Goal: Task Accomplishment & Management: Use online tool/utility

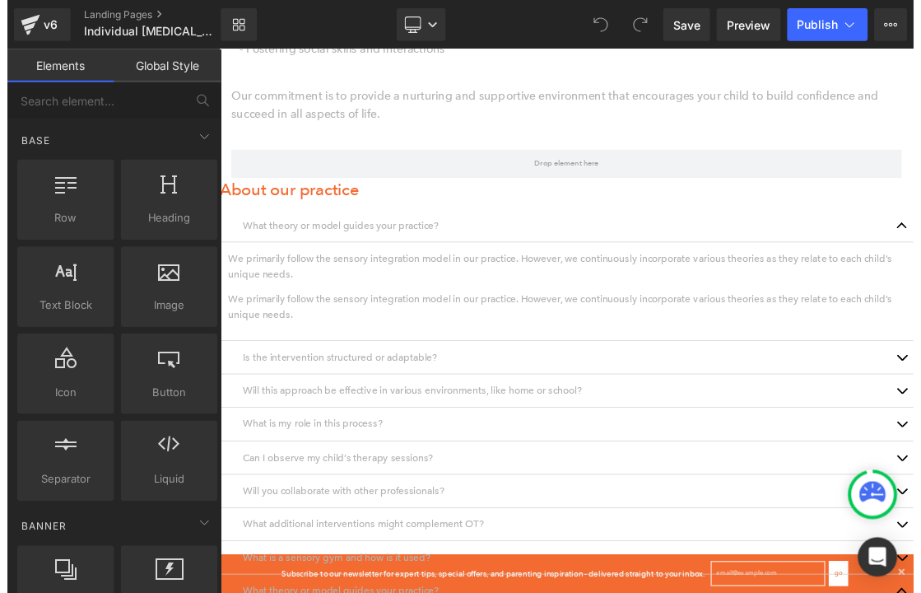
scroll to position [1288, 0]
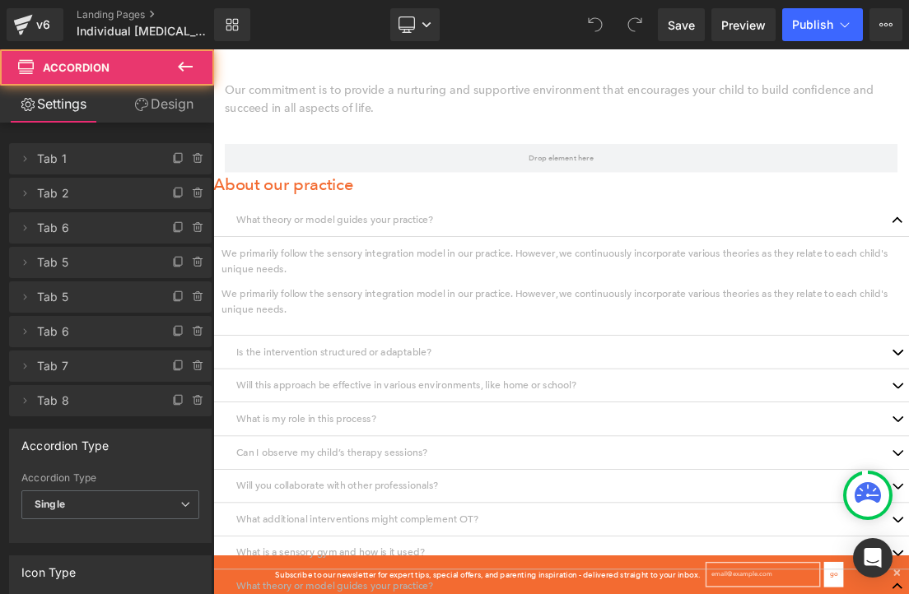
click \
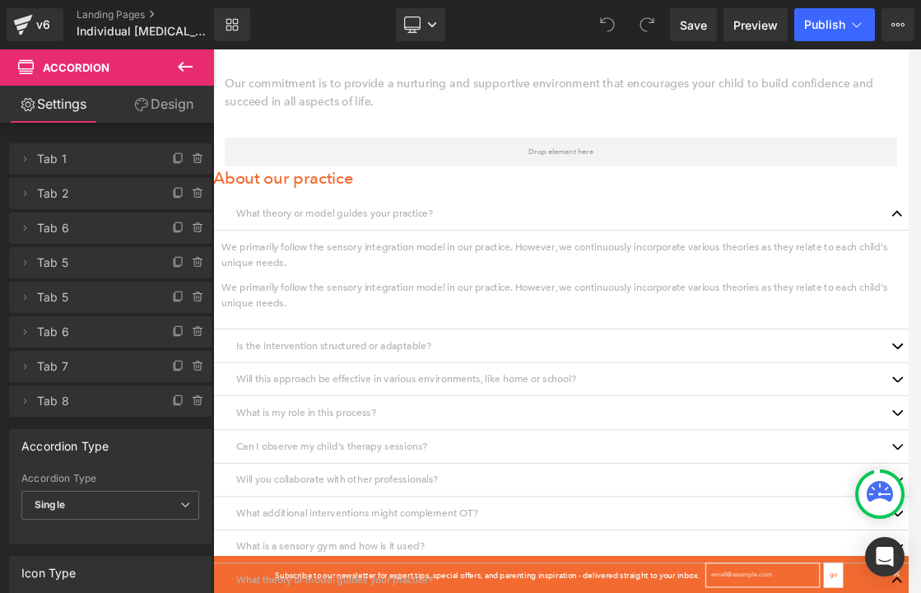
scroll to position [1299, 0]
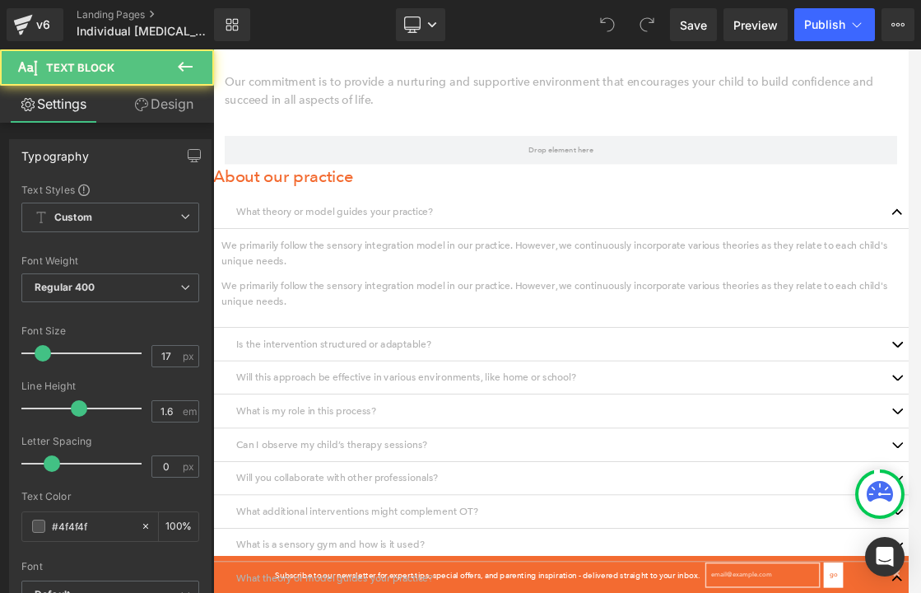
click at [596, 508] on p "Will this approach be effective in various environments, like home or school?" at bounding box center [711, 519] width 930 height 22
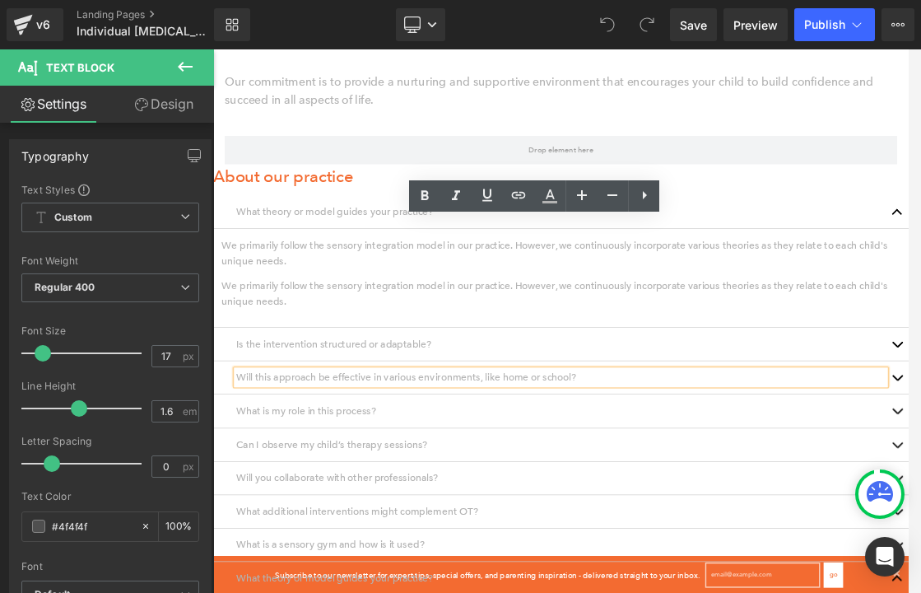
drag, startPoint x: 465, startPoint y: 311, endPoint x: 390, endPoint y: 304, distance: 75.3
click at [390, 508] on p "Will this approach be effective in various environments, like home or school?" at bounding box center [711, 519] width 930 height 22
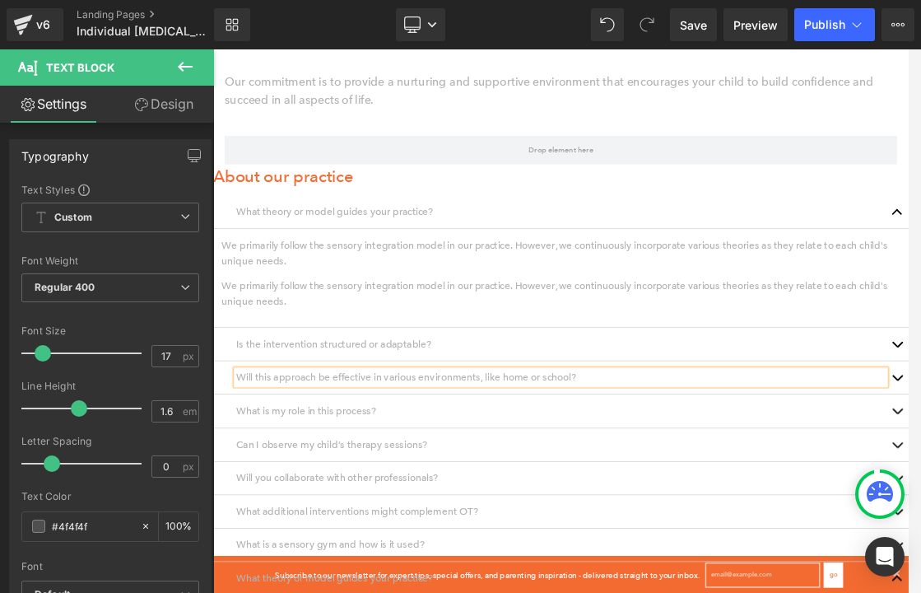
click at [460, 508] on p "Will this approach carry over in various environments, like home or school? Wil…" at bounding box center [711, 519] width 930 height 22
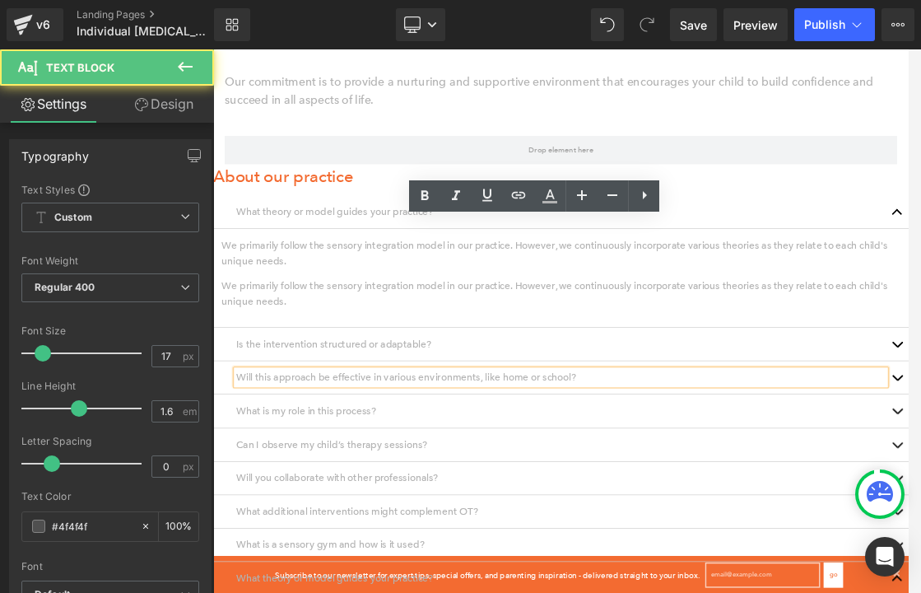
click at [460, 508] on p "Will this approach carry over in various environments, like home or school? Wil…" at bounding box center [711, 519] width 930 height 22
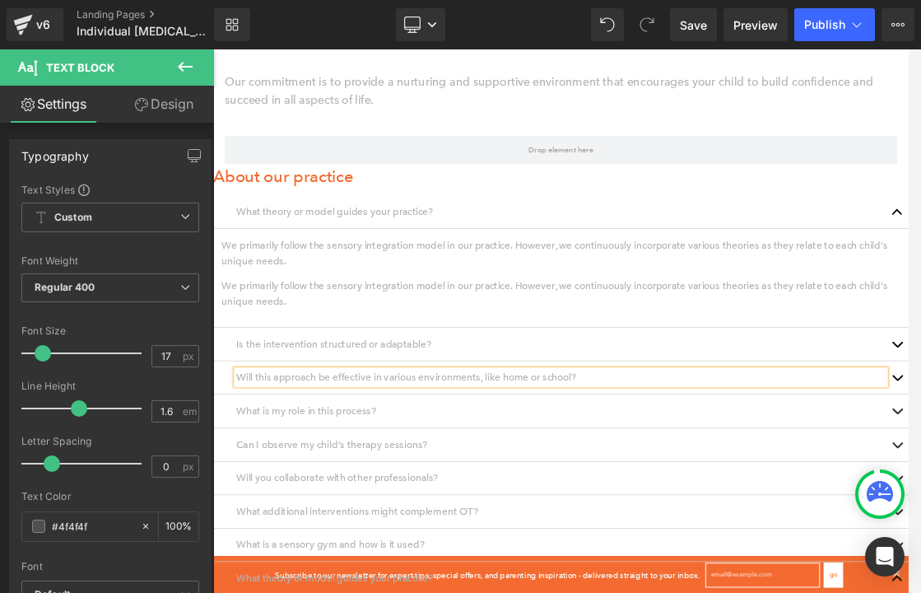
click at [392, 508] on div "Will this approach carry over to various environments, like home or school? Wil…" at bounding box center [711, 519] width 930 height 22
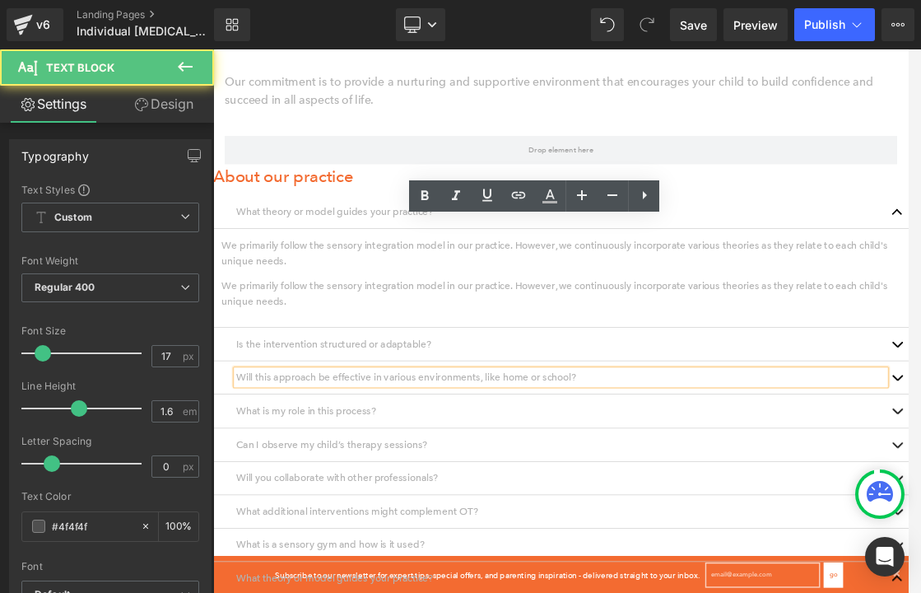
click at [363, 508] on p "Will this approach carry over to various environments, like home or school? Wil…" at bounding box center [711, 519] width 930 height 22
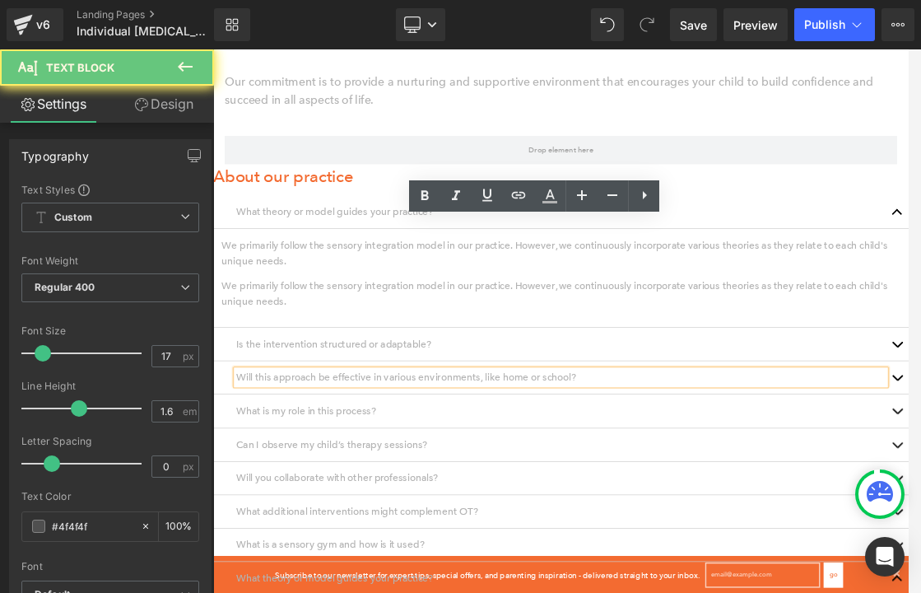
click at [363, 508] on p "Will this approach carry over to various environments, like home or school? Wil…" at bounding box center [711, 519] width 930 height 22
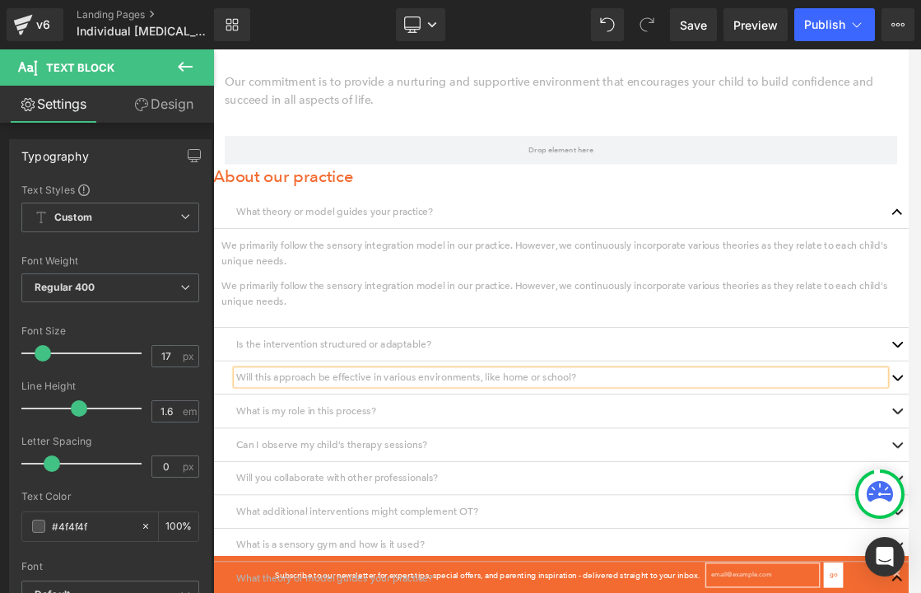
click \ "Definitely! For progress to carry over to different environments, it's essentia…"
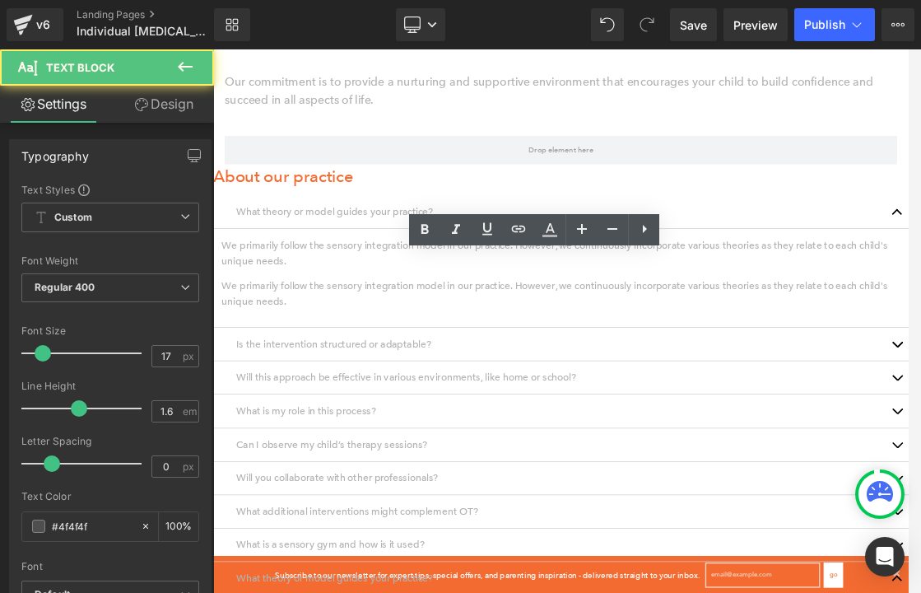
click \ "Definitely! For progress to carry over to different environments, it's essentia…"
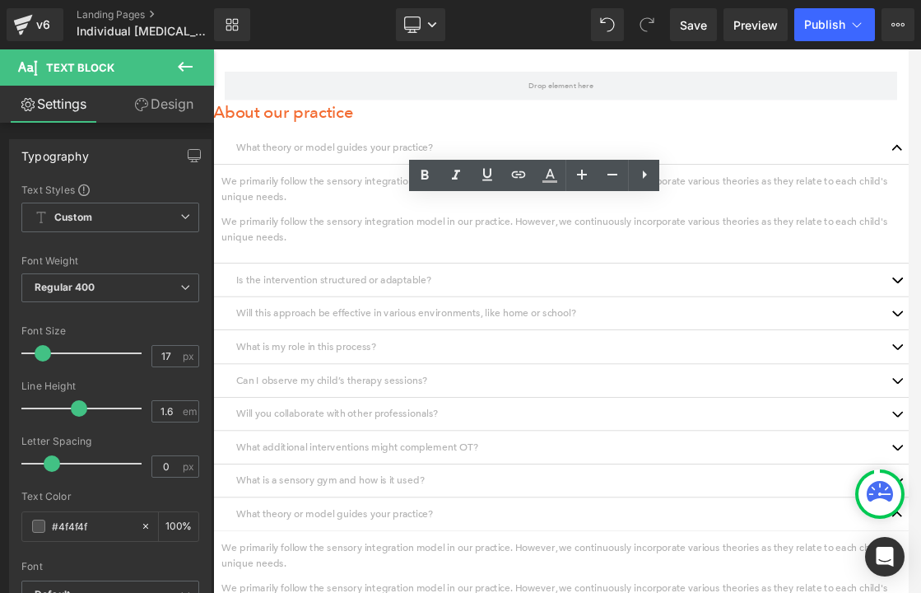
scroll to position [1392, 0]
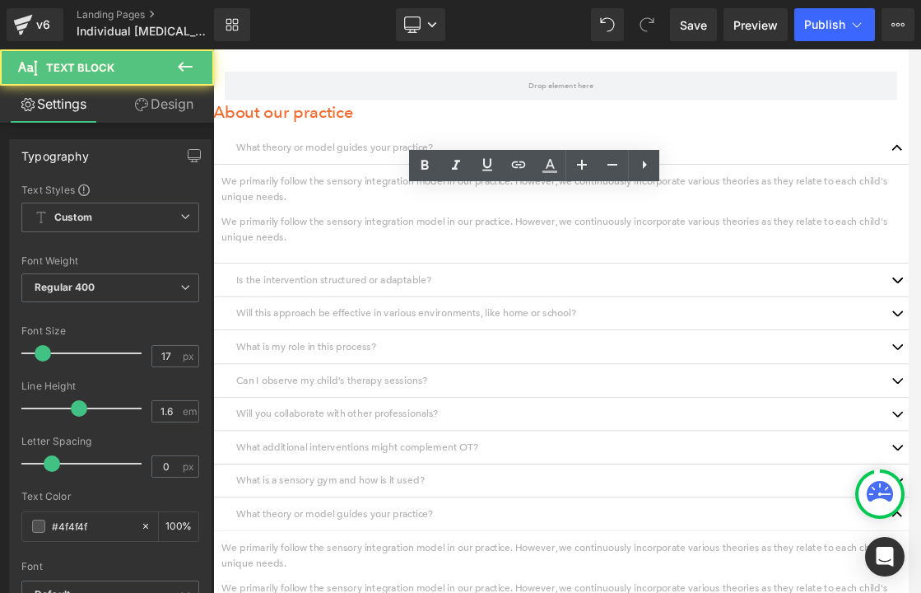
click \ "Definitely! For progress to carry over to different environments, it's essentia…"
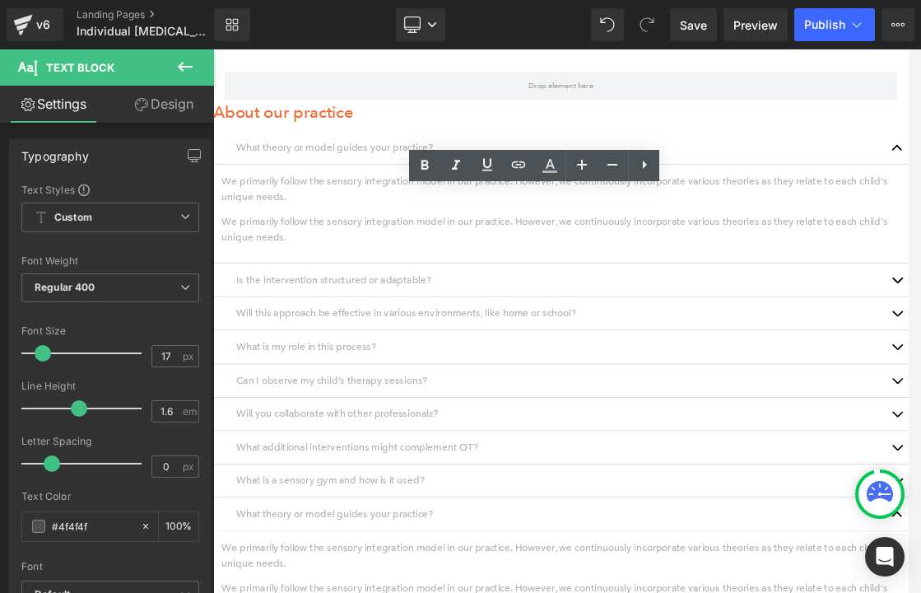
click at [734, 465] on li at bounding box center [738, 475] width 17 height 20
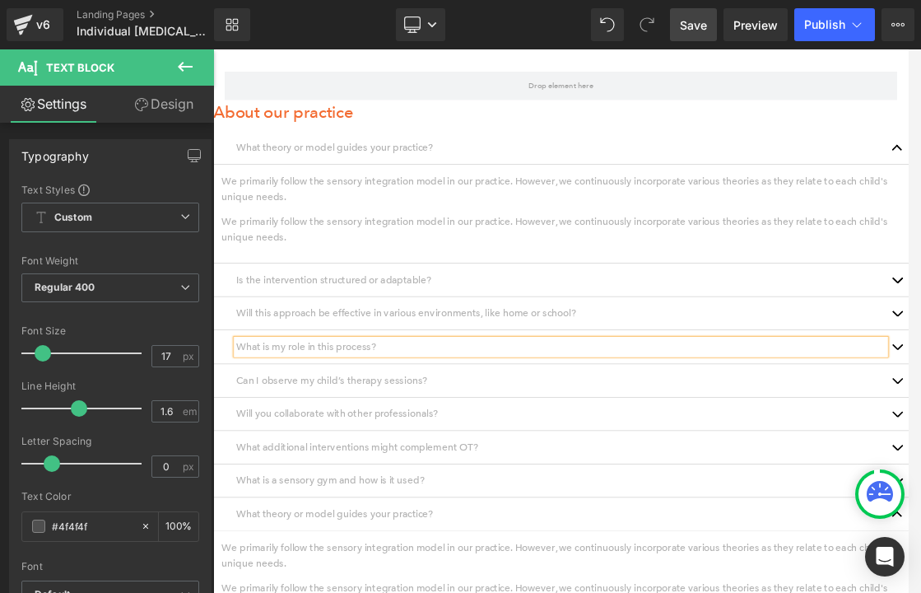
click at [693, 26] on span "Save" at bounding box center [693, 24] width 27 height 17
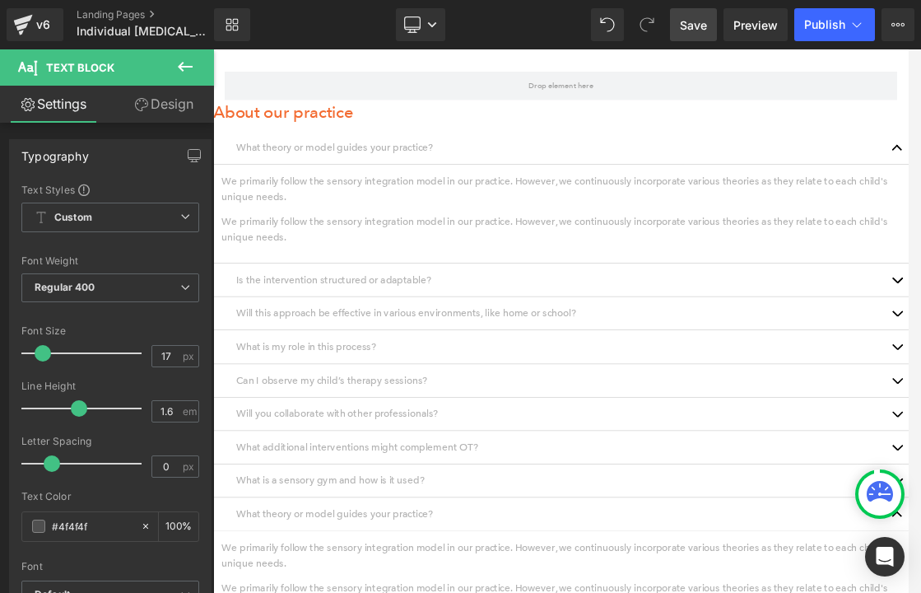
click \
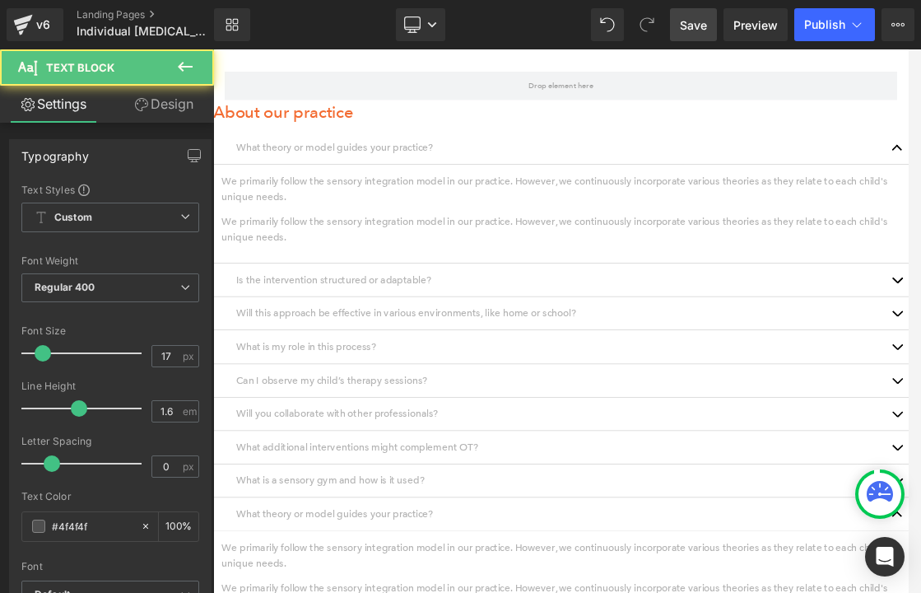
click at [516, 560] on p "Will you collaborate with other professionals?" at bounding box center [711, 571] width 930 height 22
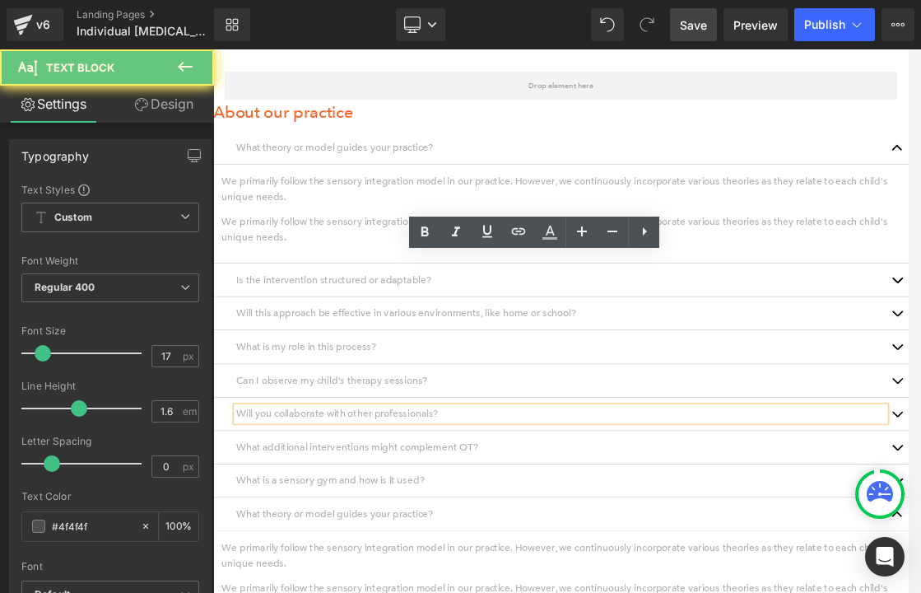
click at [516, 560] on p "Will you collaborate with other professionals?" at bounding box center [711, 571] width 930 height 22
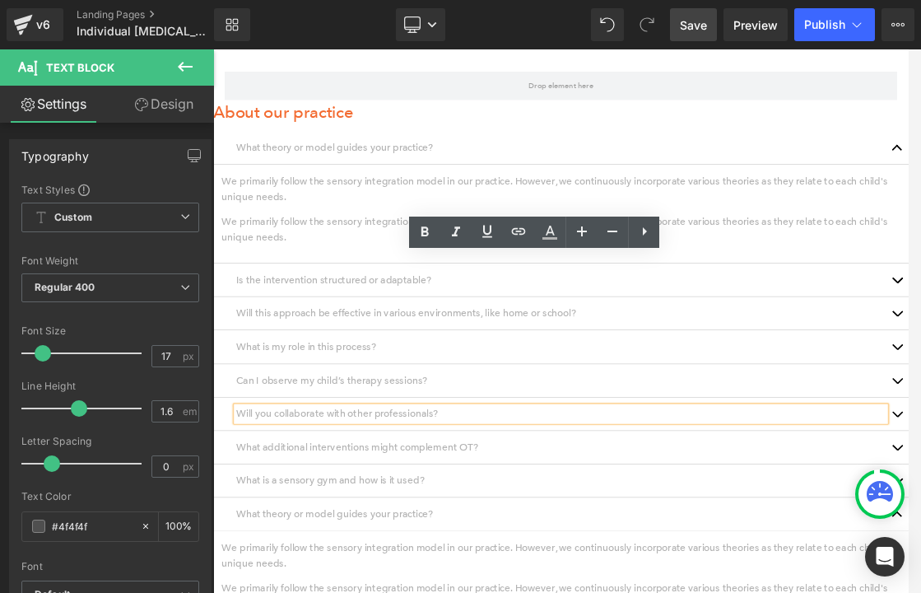
click at [557, 560] on p "Will you collaborate with other professionals?" at bounding box center [711, 571] width 930 height 22
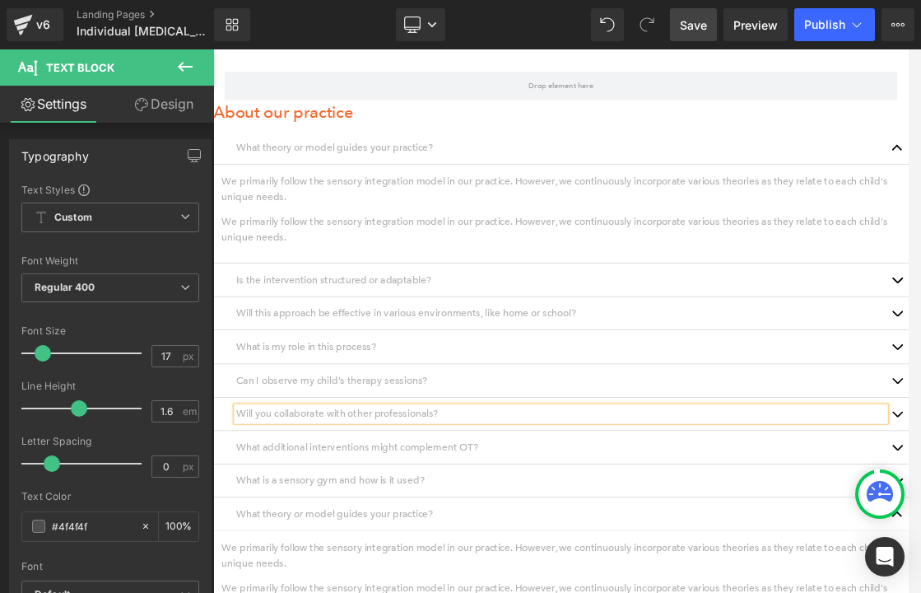
click at [213, 49] on p "Yes! We strongly believe in a team approach for optimal progress. To communicat…" at bounding box center [213, 49] width 0 height 0
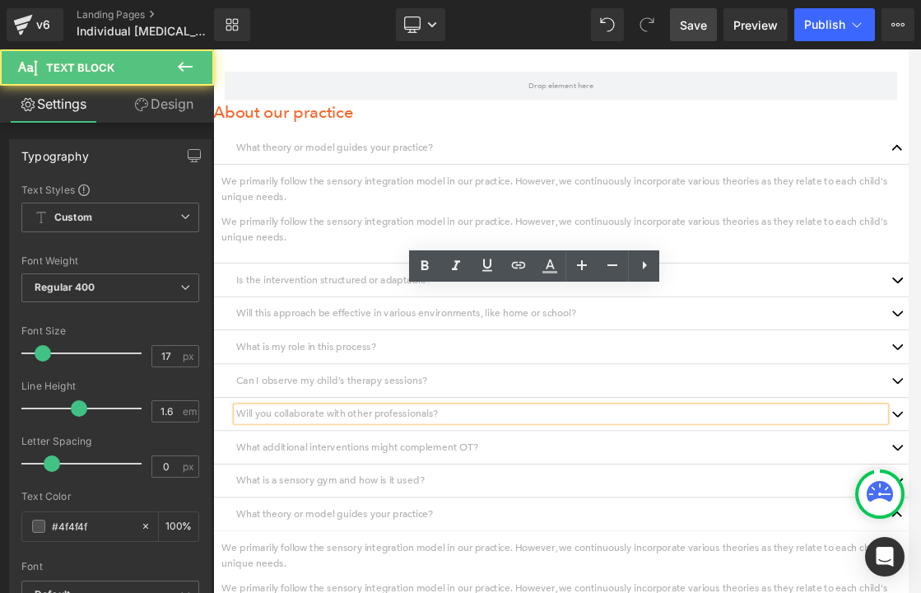
click at [213, 49] on p "Yes! We strongly believe in a team approach for optimal progress. To communicat…" at bounding box center [213, 49] width 0 height 0
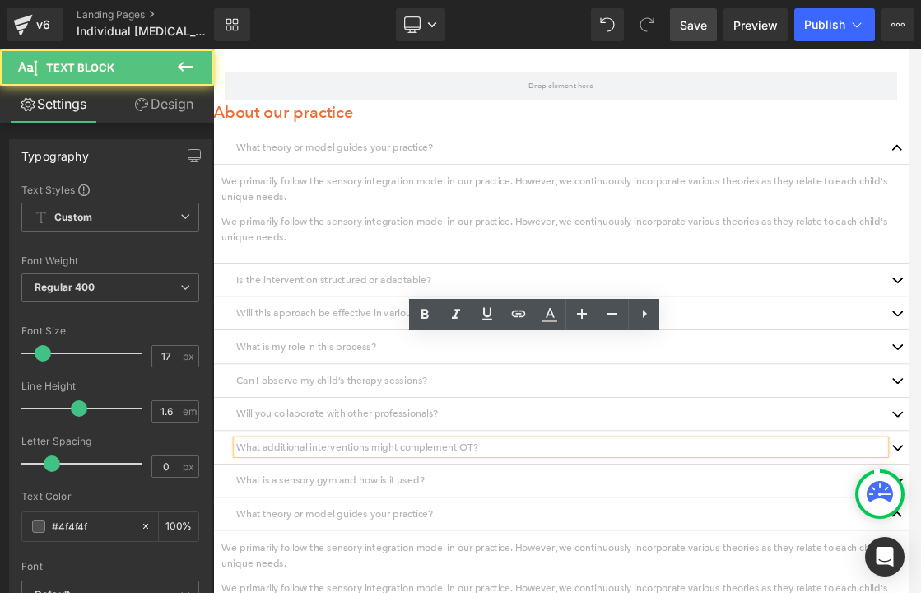
click at [633, 560] on p "Will you collaborate with other professionals that work with my child? Will you…" at bounding box center [711, 571] width 930 height 22
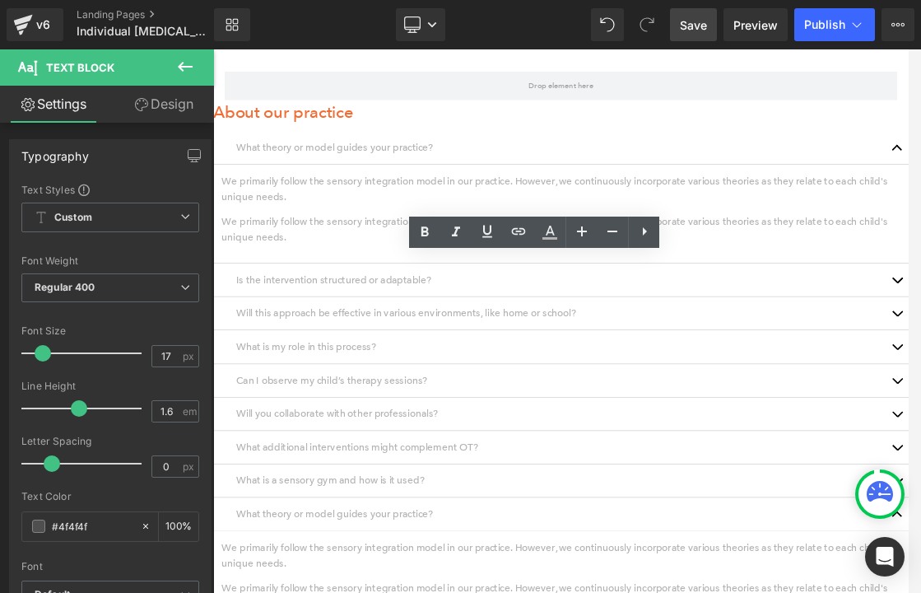
click at [692, 30] on span "Save" at bounding box center [693, 24] width 27 height 17
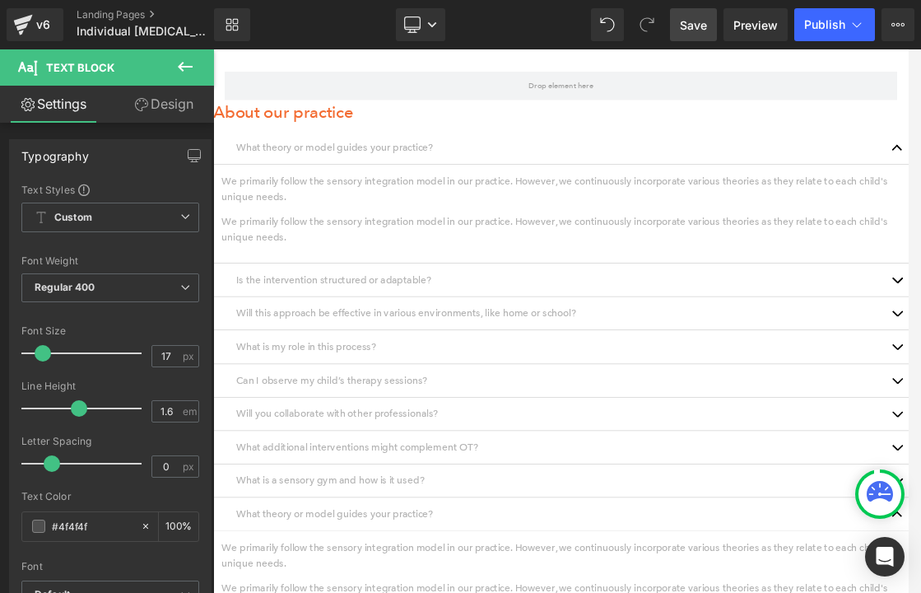
click \
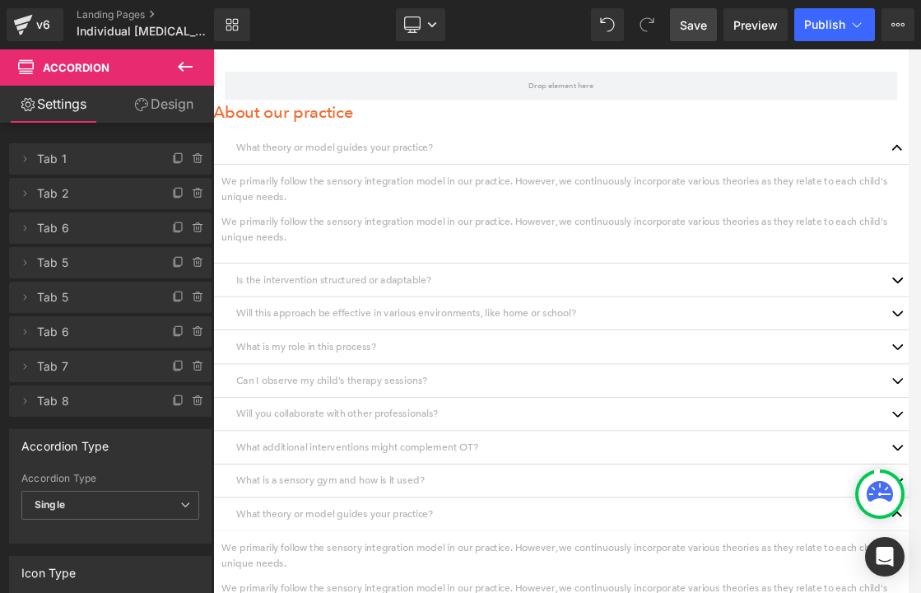
click at [213, 49] on p "We often work alongside other professionals such as speech therapists, physical…" at bounding box center [213, 49] width 0 height 0
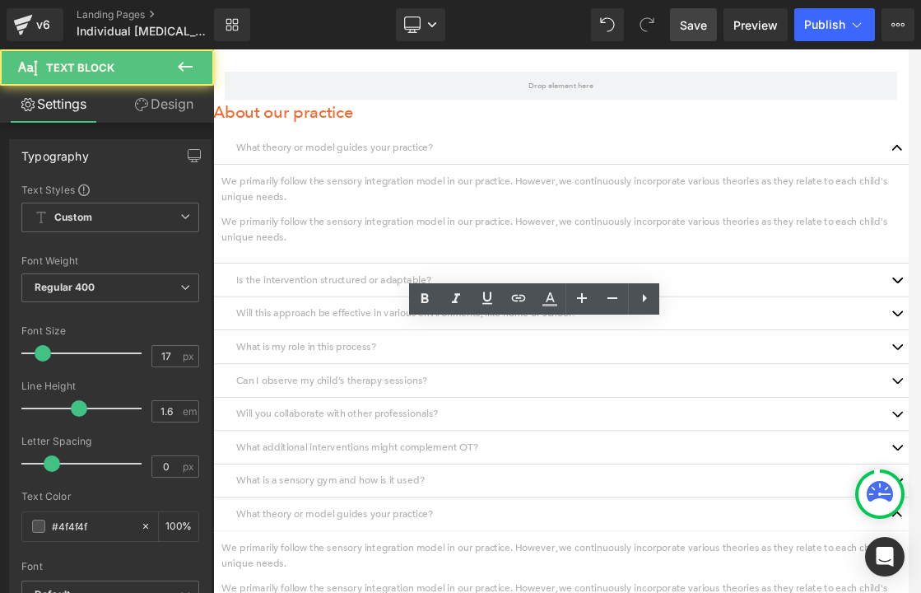
drag, startPoint x: 893, startPoint y: 458, endPoint x: 940, endPoint y: 460, distance: 47.8
click at [213, 49] on p "We often work alongside other professionals such as speech therapists, physical…" at bounding box center [213, 49] width 0 height 0
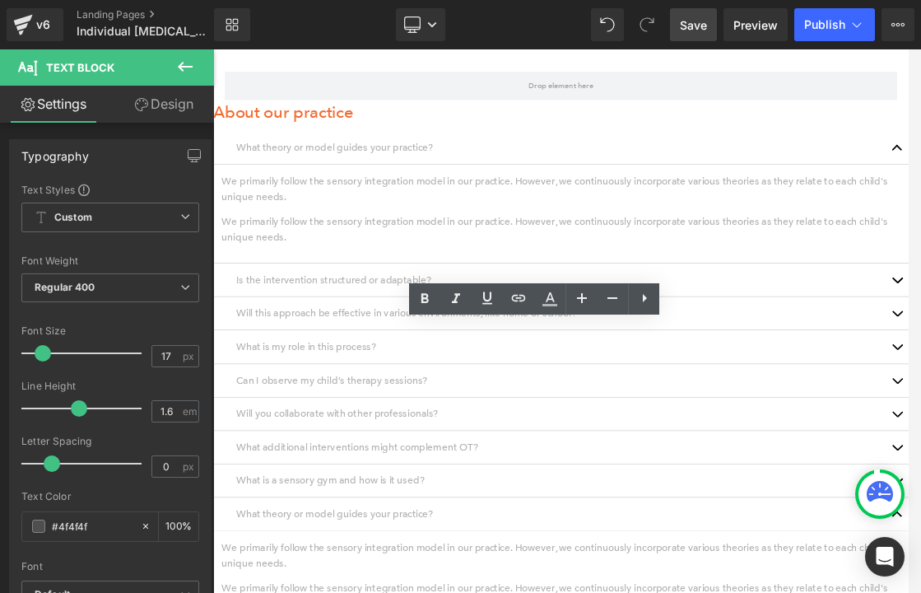
click at [213, 49] on p "We often work alongside other professionals such as speech therapists, physical…" at bounding box center [213, 49] width 0 height 0
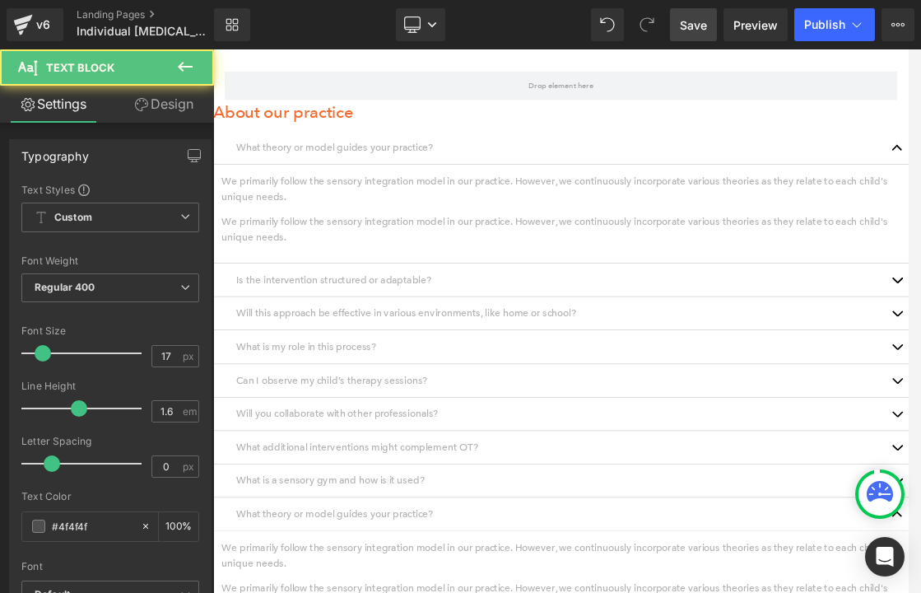
click at [213, 49] on p "We often work alongside other professionals such as speech therapists, physical…" at bounding box center [213, 49] width 0 height 0
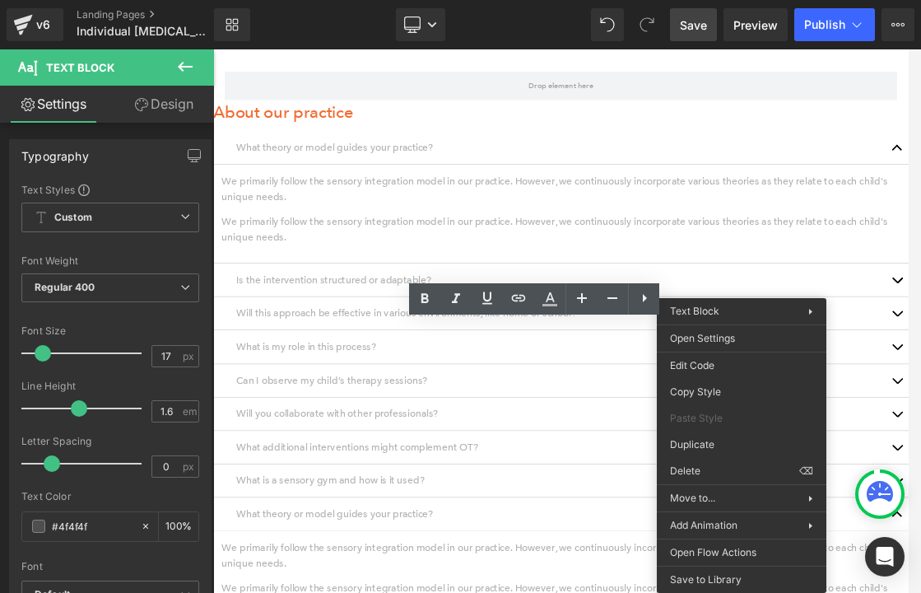
click at [213, 49] on p "We often work alongside other professionals such as speech therapists, physical…" at bounding box center [213, 49] width 0 height 0
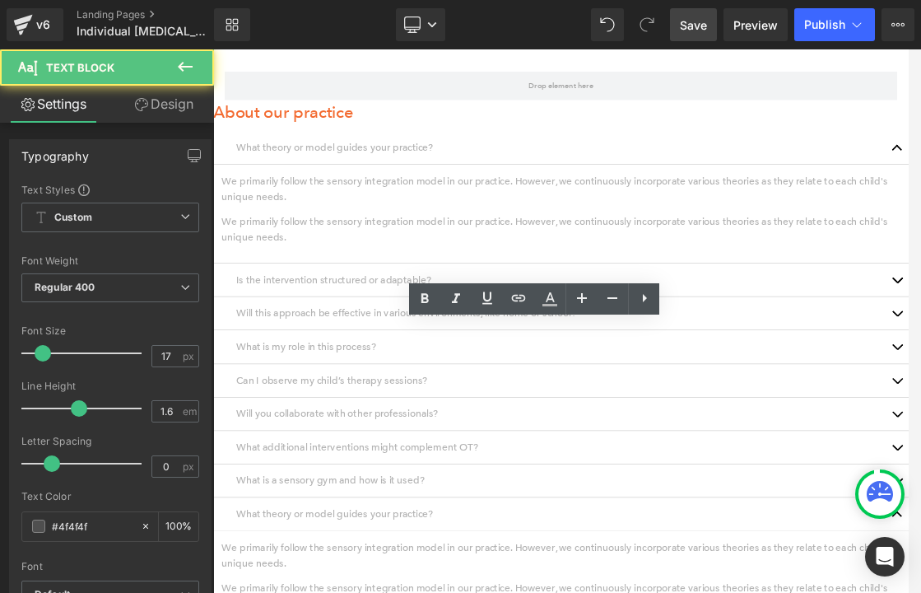
click at [213, 49] on p "We often work alongside other professionals such as speech therapists, physical…" at bounding box center [213, 49] width 0 height 0
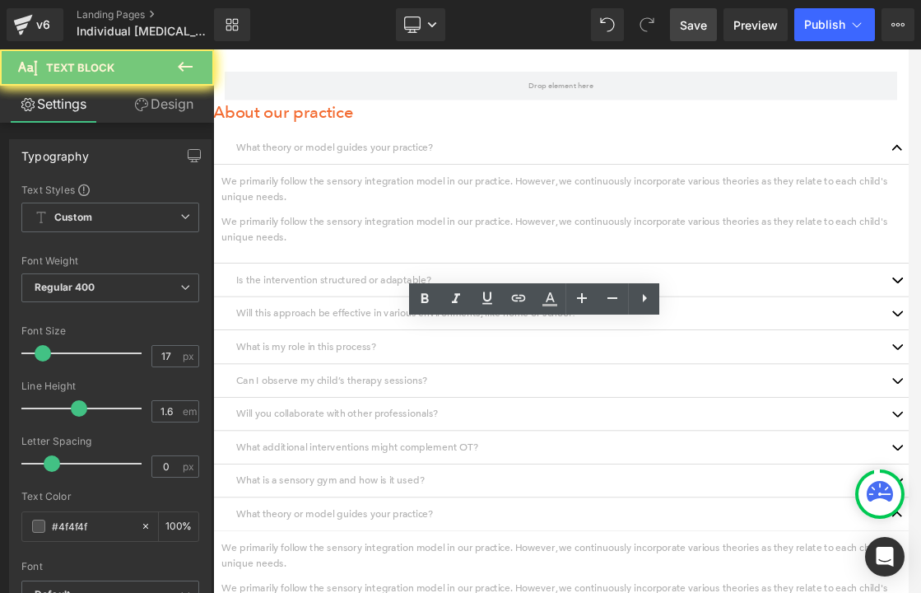
click at [213, 49] on p "We often work alongside other professionals such as speech therapists, physical…" at bounding box center [213, 49] width 0 height 0
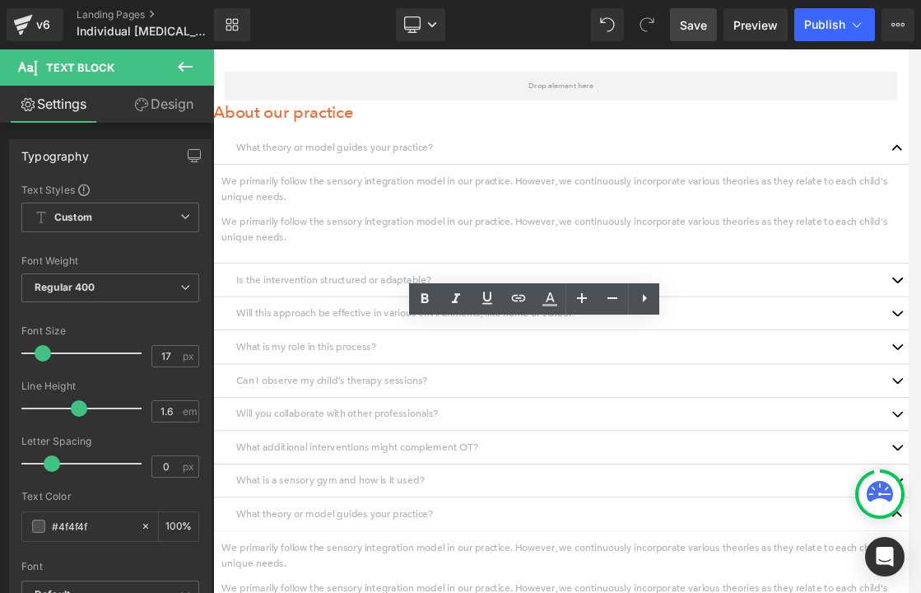
click at [213, 49] on p "We often work alongside other professionals such as speech therapists, physical…" at bounding box center [213, 49] width 0 height 0
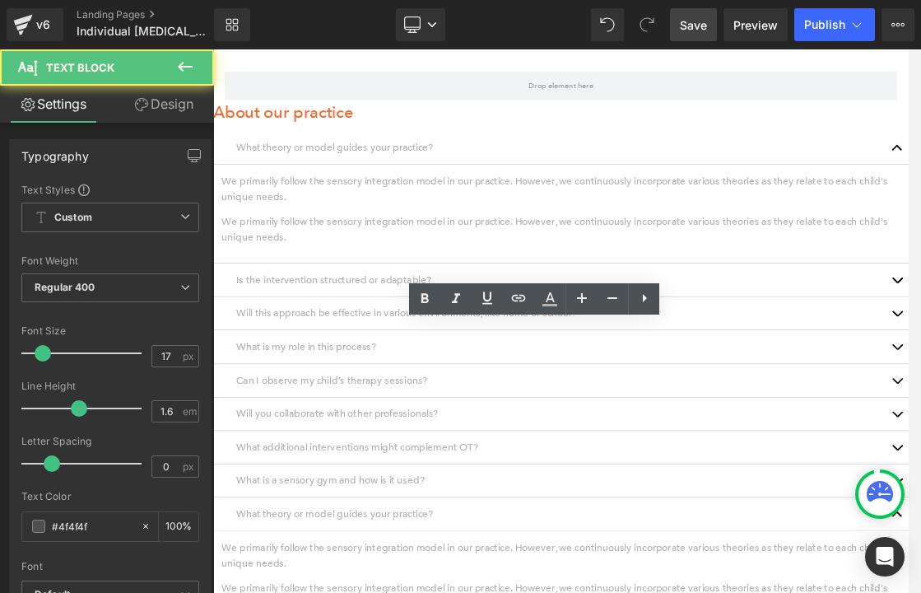
click at [213, 49] on p "We often work alongside other professionals such as speech therapists, physical…" at bounding box center [213, 49] width 0 height 0
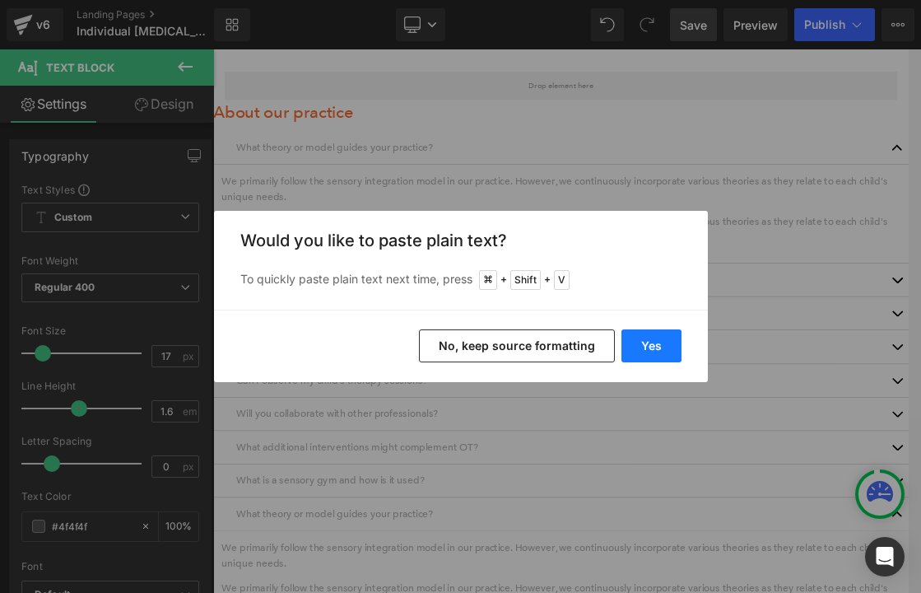
click at [633, 349] on button "Yes" at bounding box center [652, 345] width 60 height 33
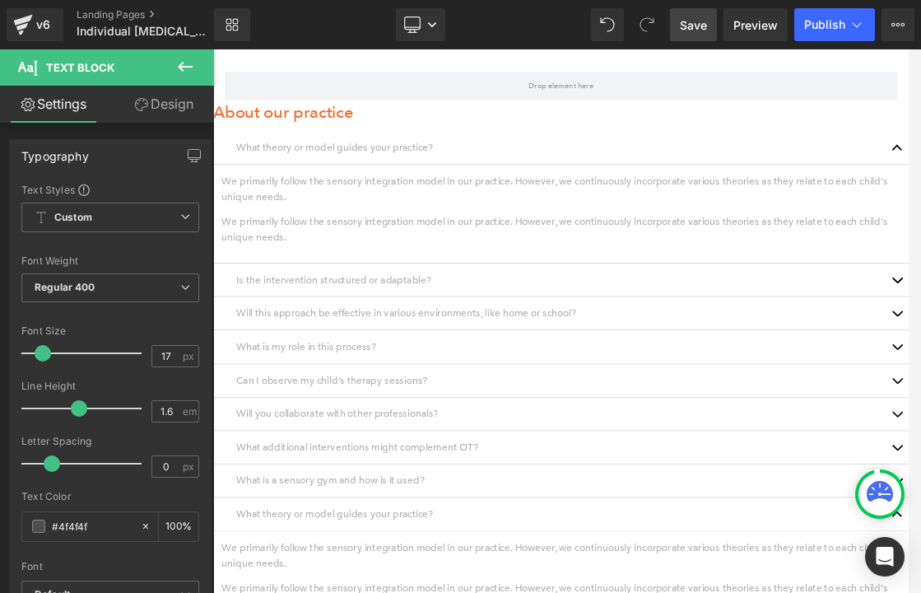
click at [213, 49] on p "We often work alongside other professionals such as speech therapists, physical…" at bounding box center [213, 49] width 0 height 0
drag, startPoint x: 1123, startPoint y: 455, endPoint x: 1020, endPoint y: 462, distance: 103.2
click at [213, 49] on p "We often work alongside other professionals such as speech therapists, physical…" at bounding box center [213, 49] width 0 height 0
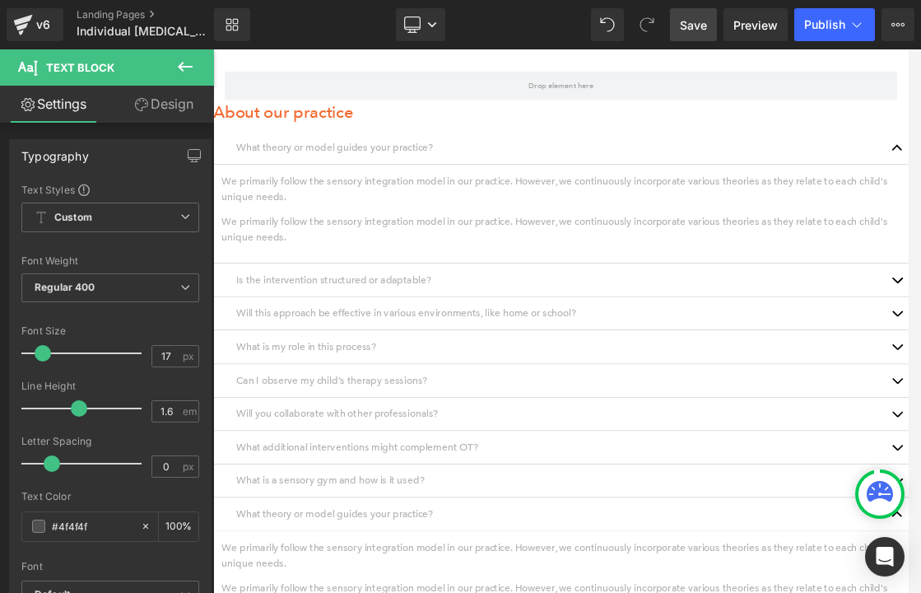
click at [687, 33] on link "Save" at bounding box center [693, 24] width 47 height 33
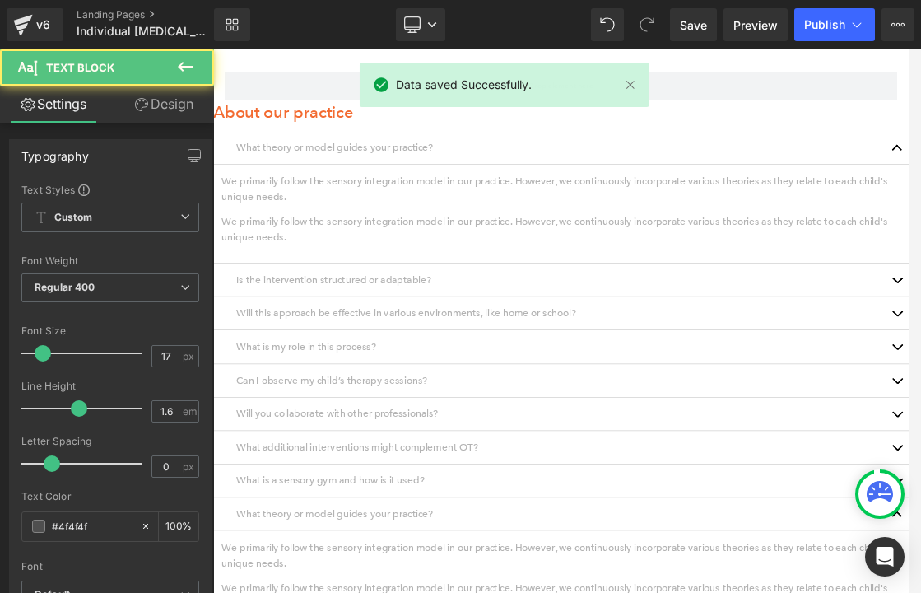
click at [213, 49] on p "We often work alongside other professionals such as speech therapists, physical…" at bounding box center [213, 49] width 0 height 0
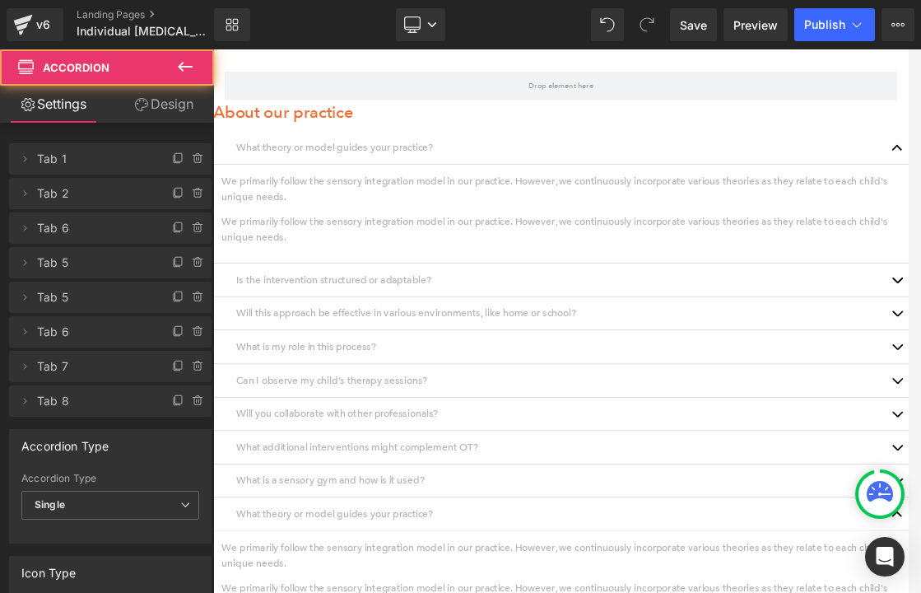
click \
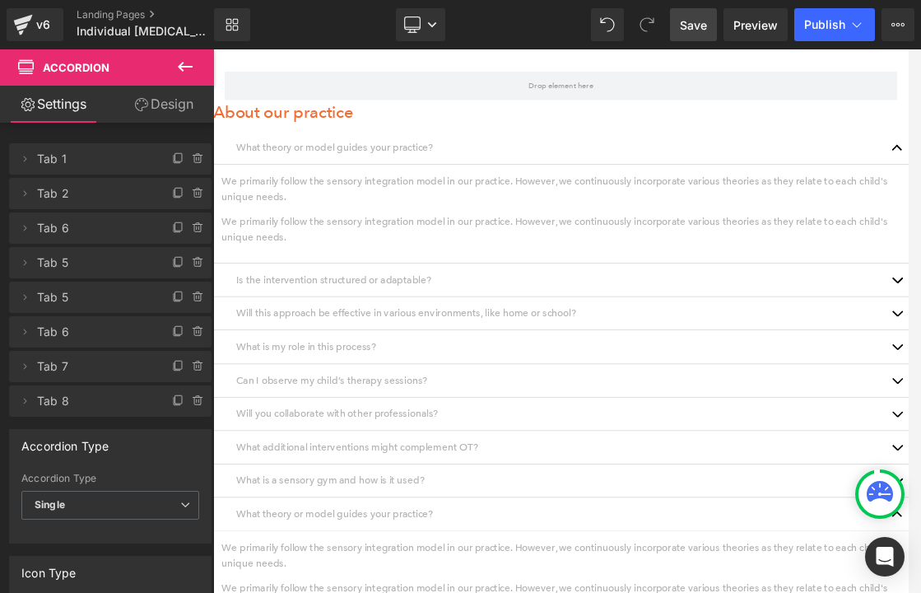
click at [694, 32] on span "Save" at bounding box center [693, 24] width 27 height 17
click \
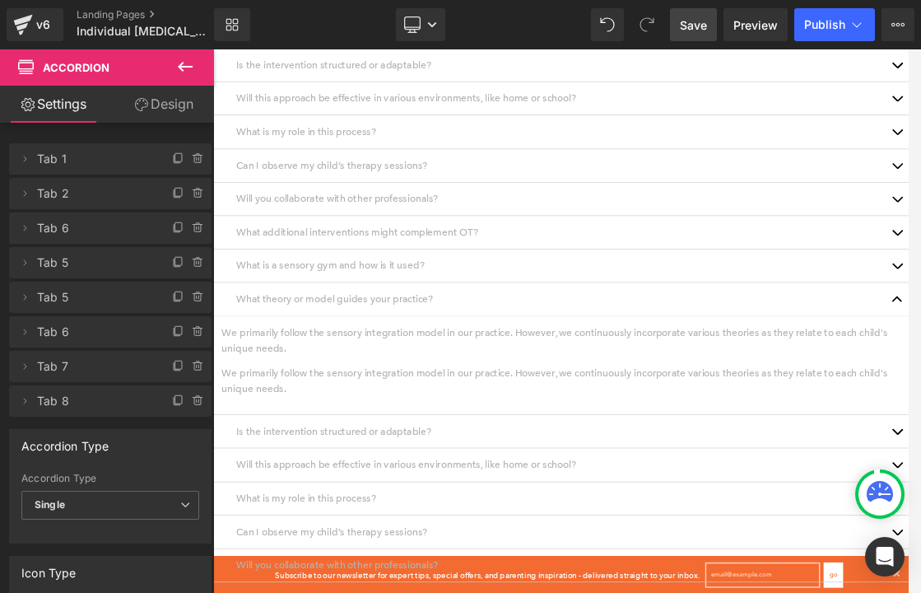
scroll to position [1700, 0]
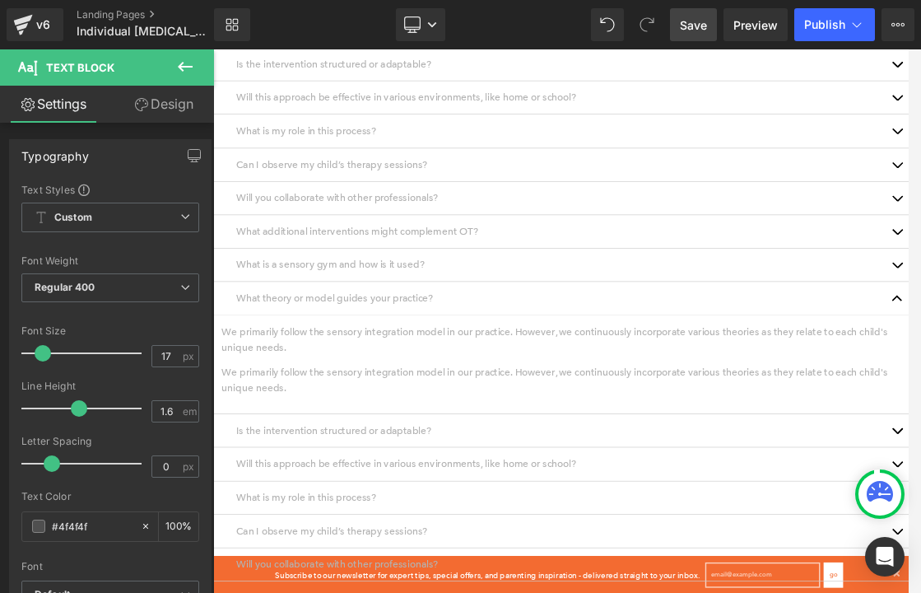
click \ "button"
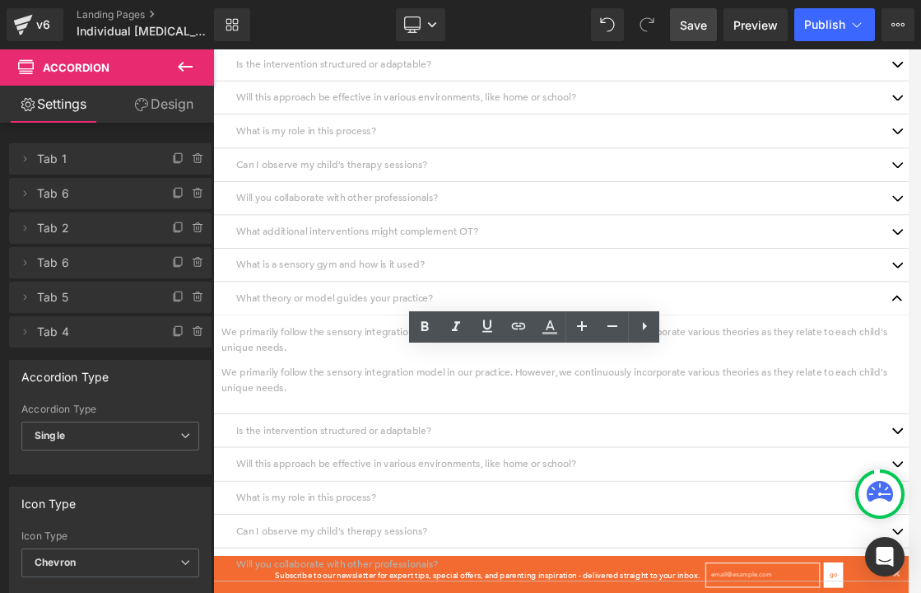
click \
click at [195, 263] on icon at bounding box center [198, 262] width 13 height 13
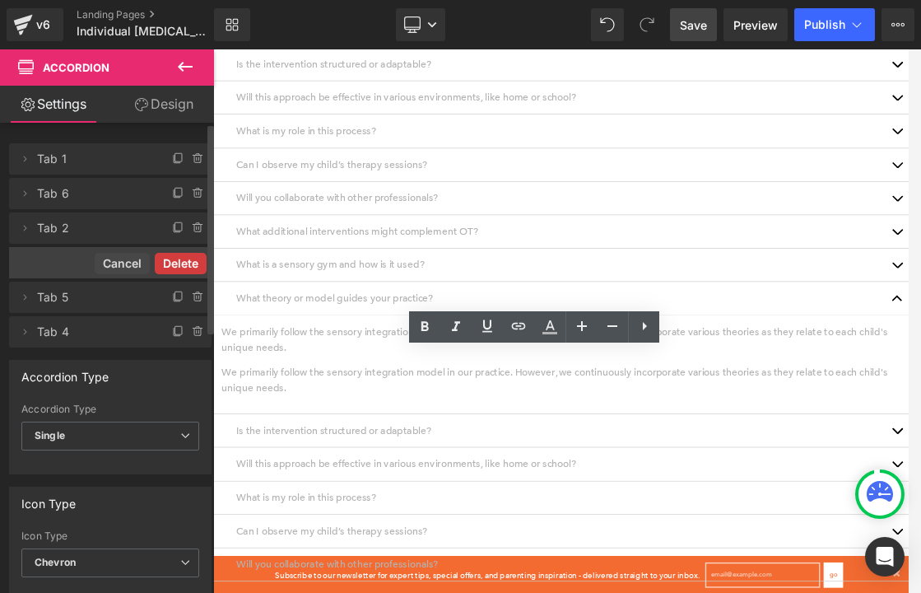
click at [175, 262] on button "Delete" at bounding box center [181, 263] width 52 height 21
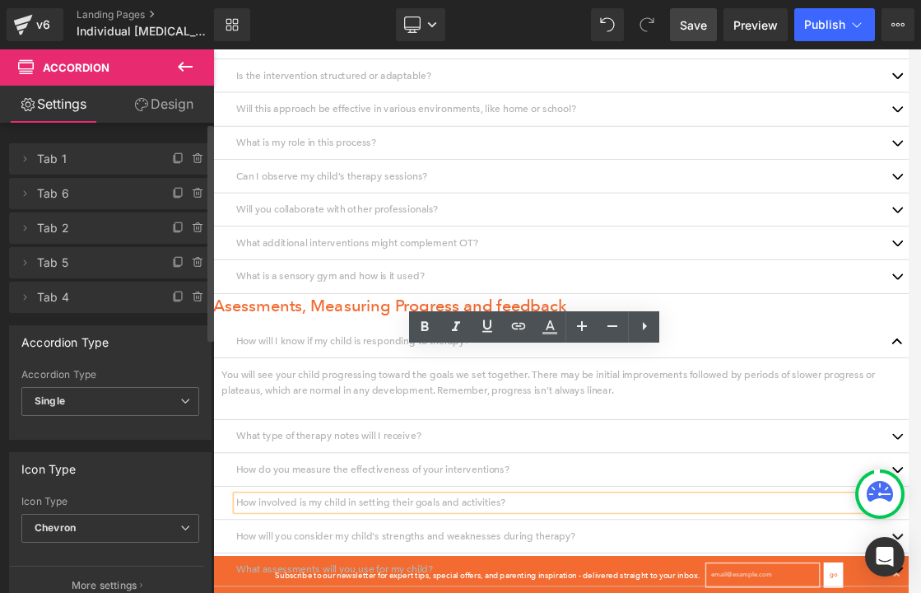
scroll to position [2209, 0]
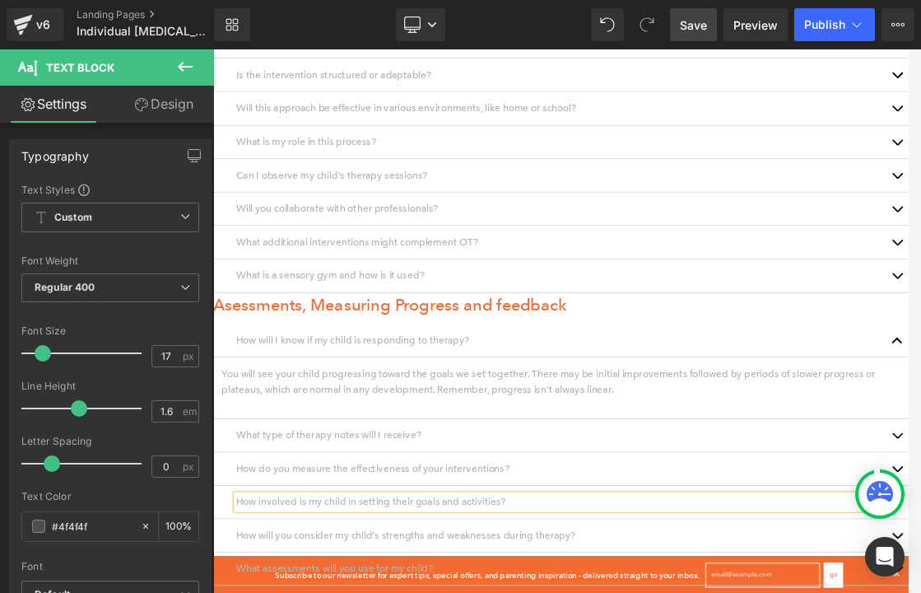
click at [213, 49] on span at bounding box center [213, 49] width 0 height 0
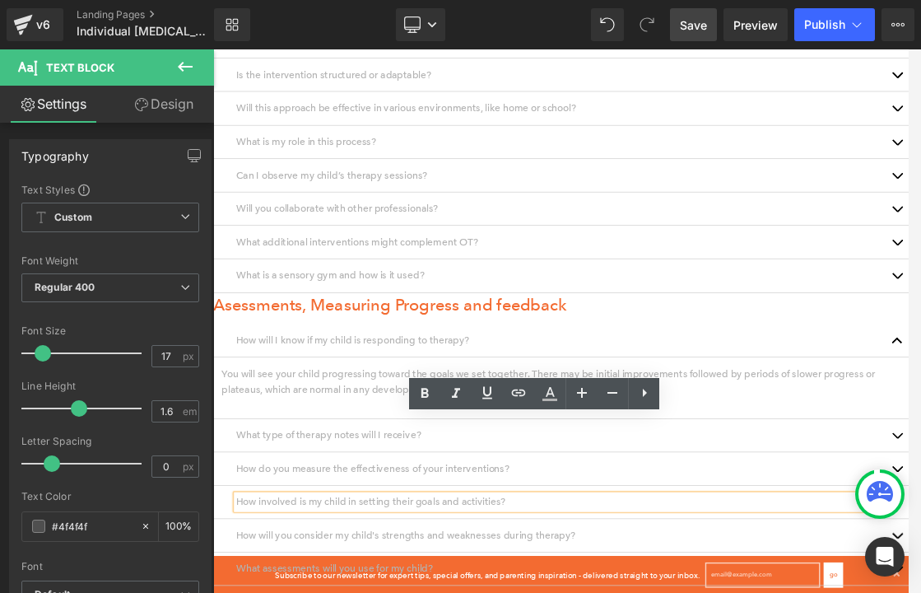
click at [908, 594] on div "Image Image Image Image Image Image Row Row Individual [MEDICAL_DATA] Heading H…" at bounding box center [711, 261] width 996 height 4680
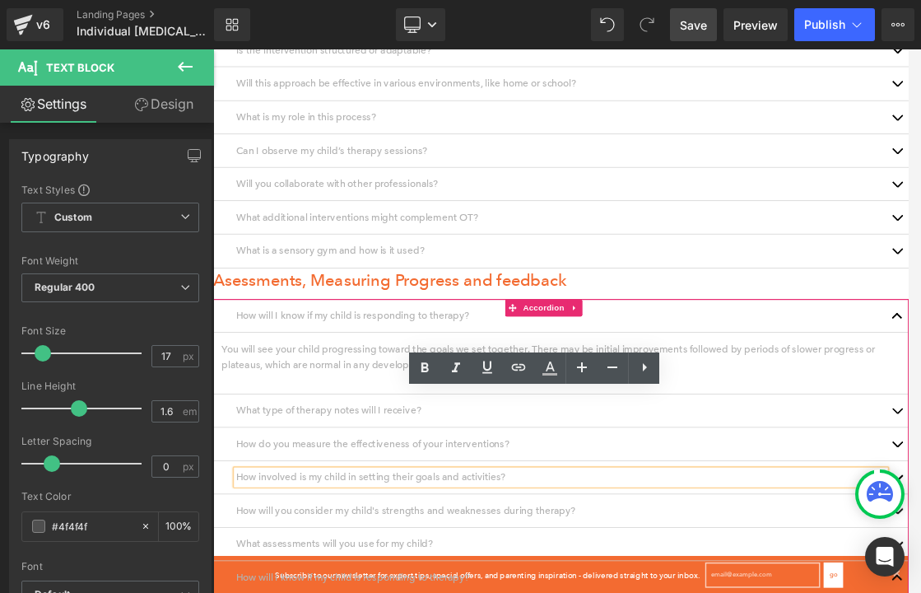
scroll to position [2247, 0]
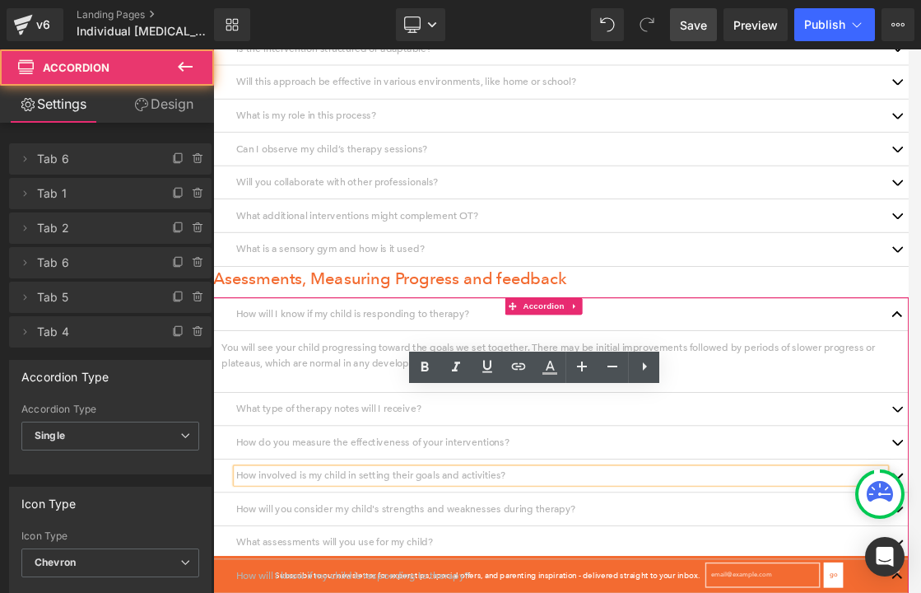
click \ "button"
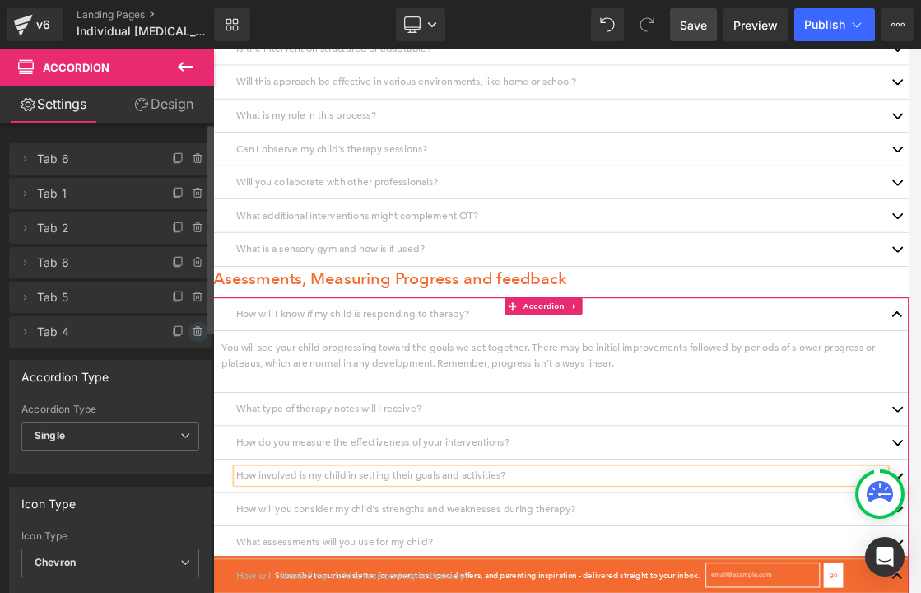
click at [198, 333] on icon at bounding box center [198, 331] width 0 height 3
click at [176, 332] on button "Delete" at bounding box center [181, 332] width 52 height 21
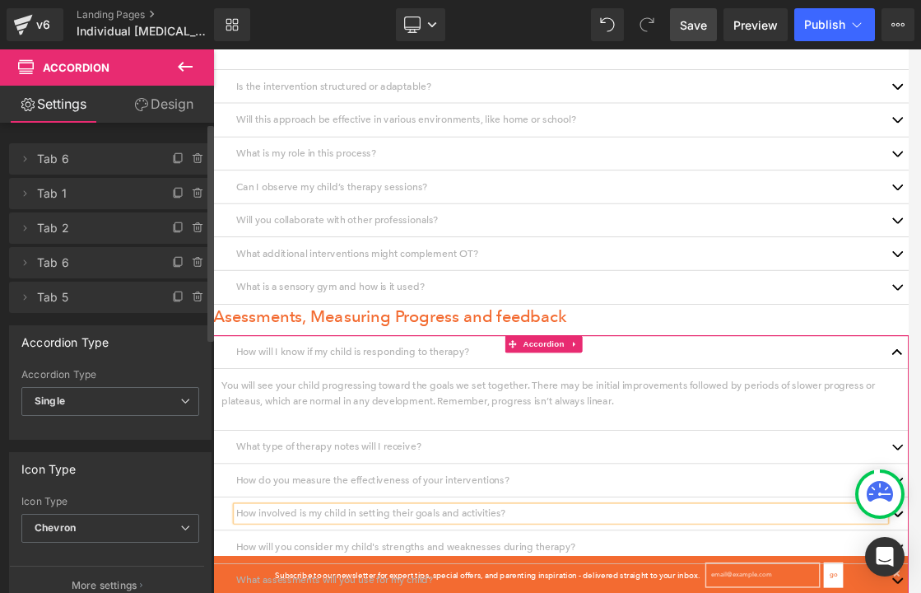
scroll to position [2203, 0]
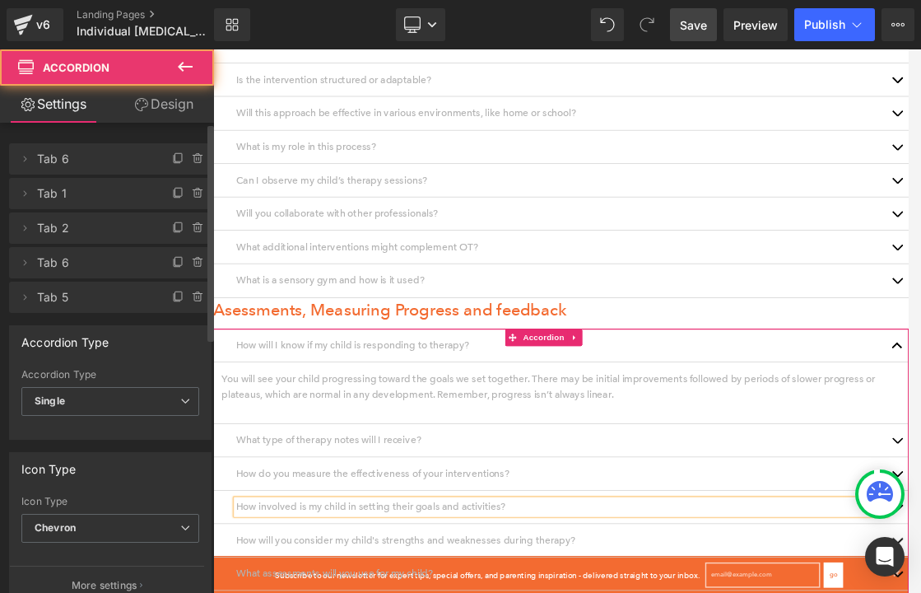
click \
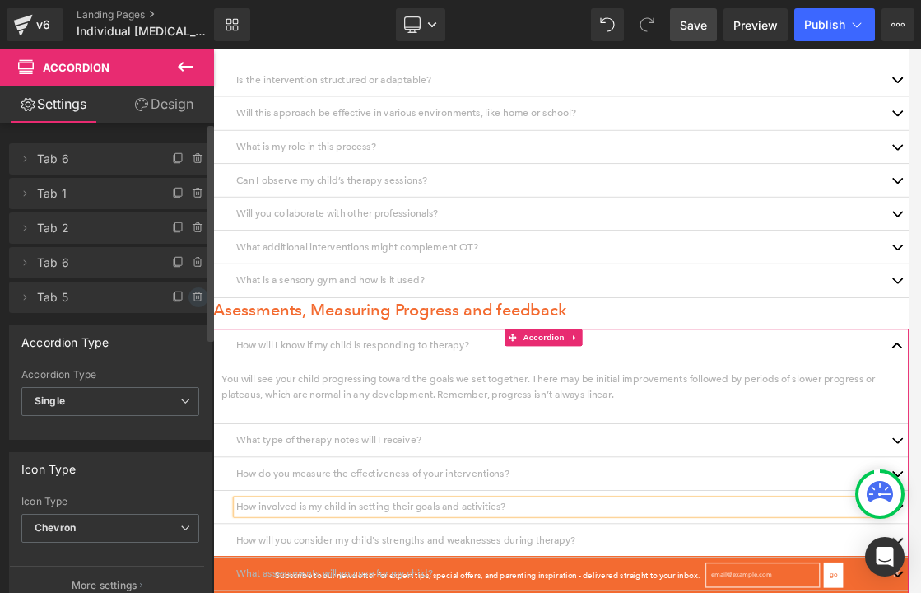
click at [192, 296] on icon at bounding box center [198, 297] width 13 height 13
click at [170, 301] on button "Delete" at bounding box center [181, 297] width 52 height 21
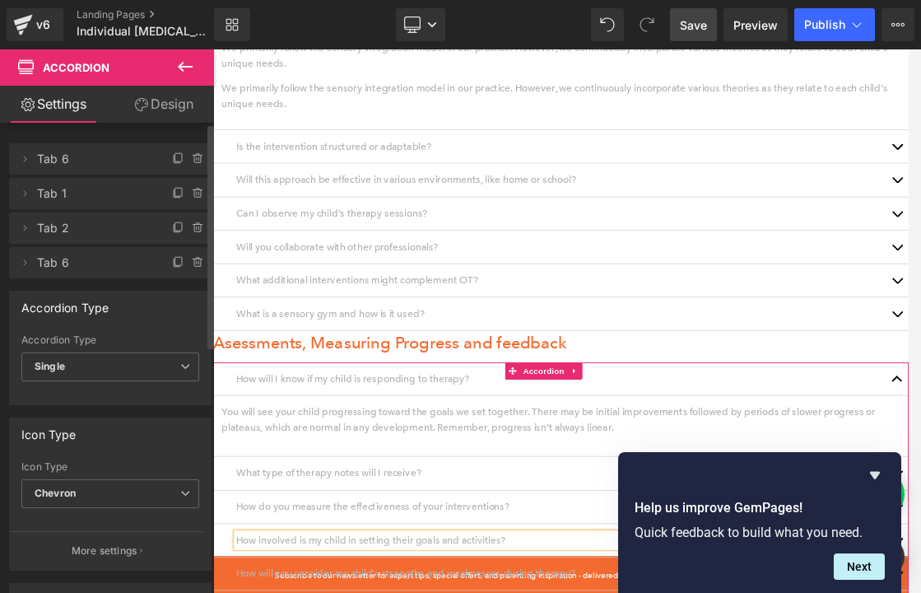
scroll to position [2109, 0]
click at [875, 479] on icon "Hide survey" at bounding box center [875, 475] width 20 height 20
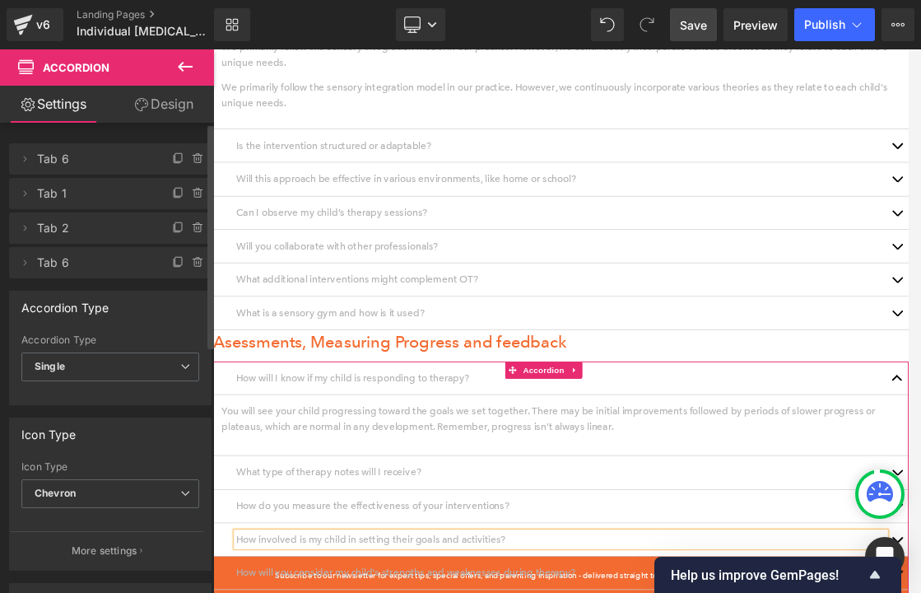
click at [696, 21] on span "Save" at bounding box center [693, 24] width 27 height 17
click at [730, 340] on li "Text Block" at bounding box center [695, 330] width 72 height 20
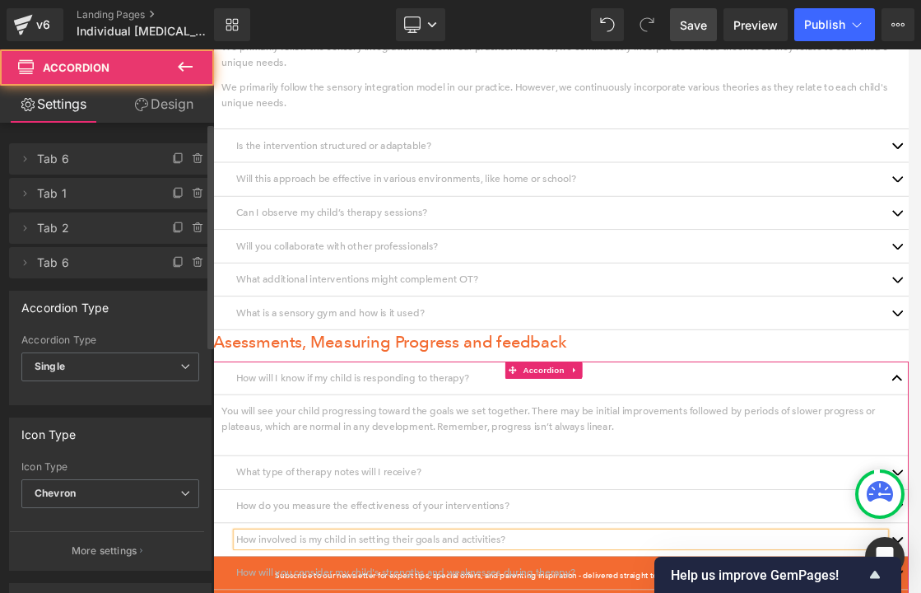
click at [213, 49] on p "We often work alongside other professionals such as speech therapists, physical…" at bounding box center [213, 49] width 0 height 0
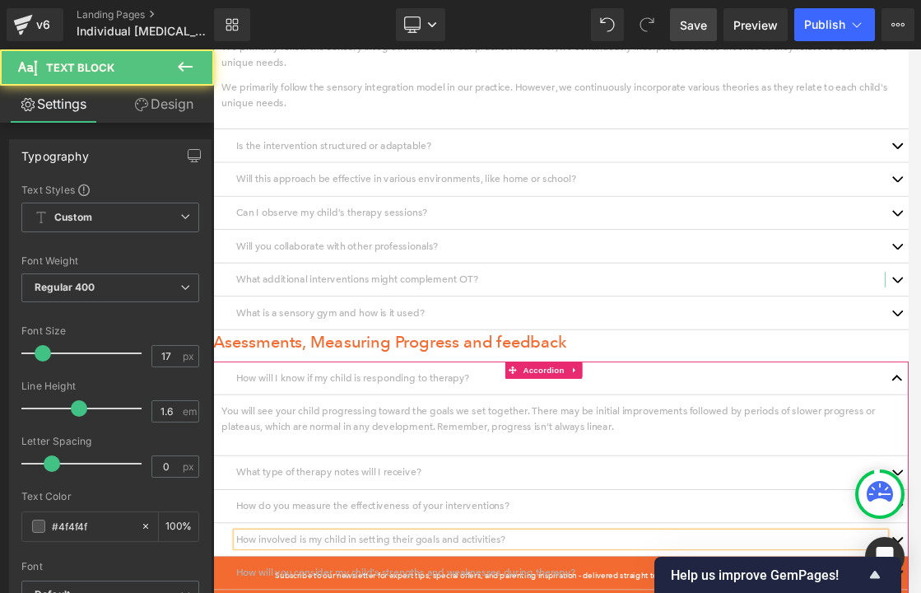
click at [659, 369] on li "Text Block" at bounding box center [695, 379] width 72 height 20
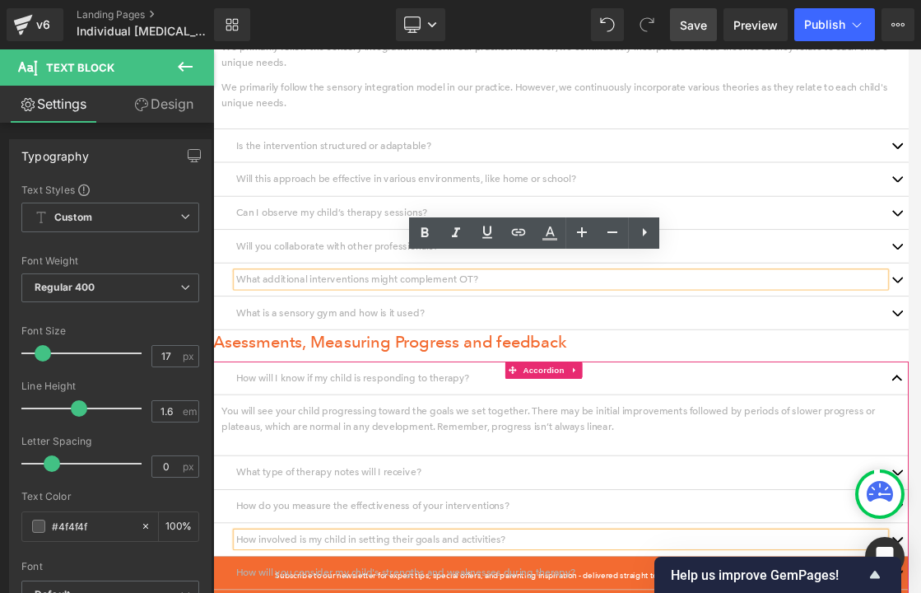
click at [659, 369] on li "Text Block" at bounding box center [695, 379] width 72 height 20
click at [213, 49] on p "We often work alongside other professionals such as speech therapists, physical…" at bounding box center [213, 49] width 0 height 0
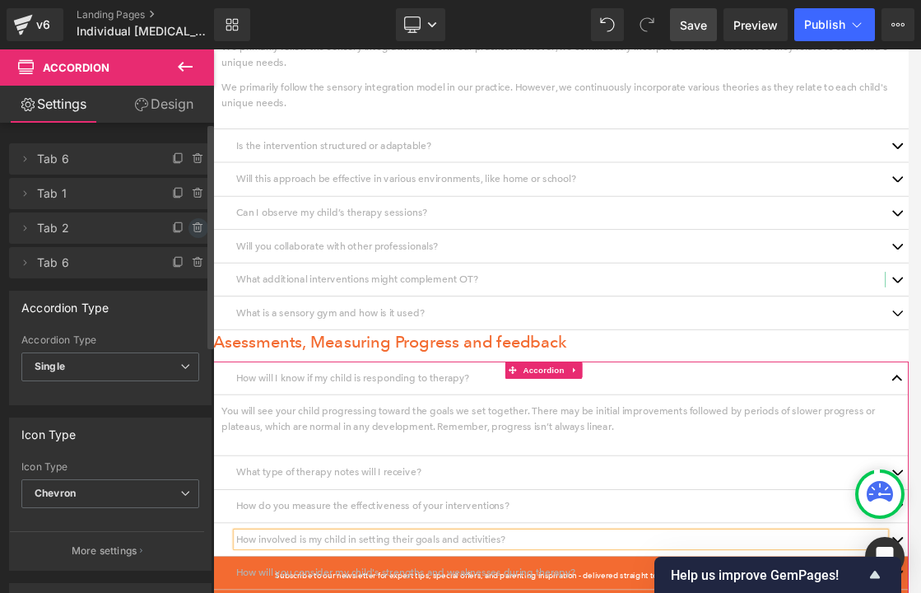
click at [192, 230] on icon at bounding box center [198, 227] width 13 height 13
click at [191, 230] on button "Delete" at bounding box center [181, 228] width 52 height 21
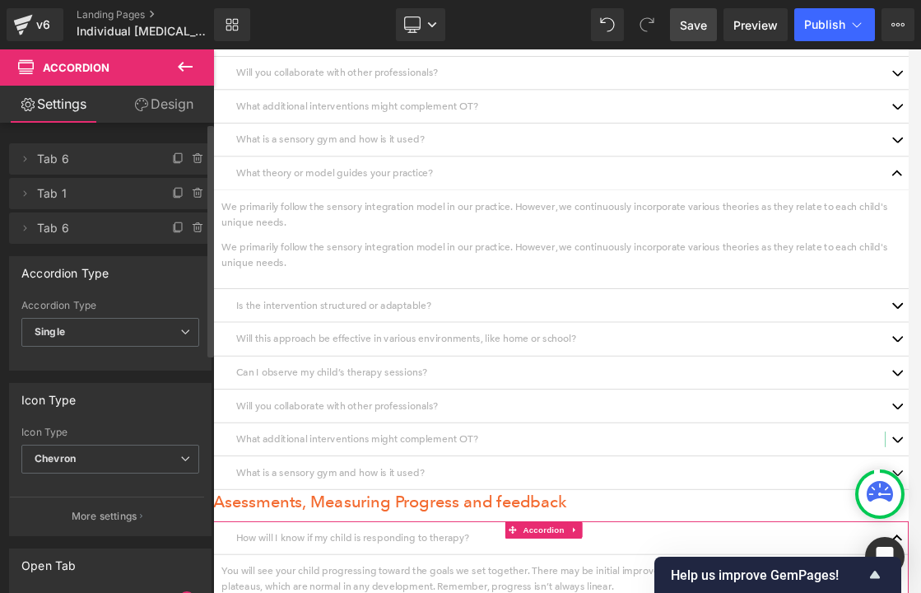
scroll to position [1879, 0]
click at [695, 22] on span "Save" at bounding box center [693, 24] width 27 height 17
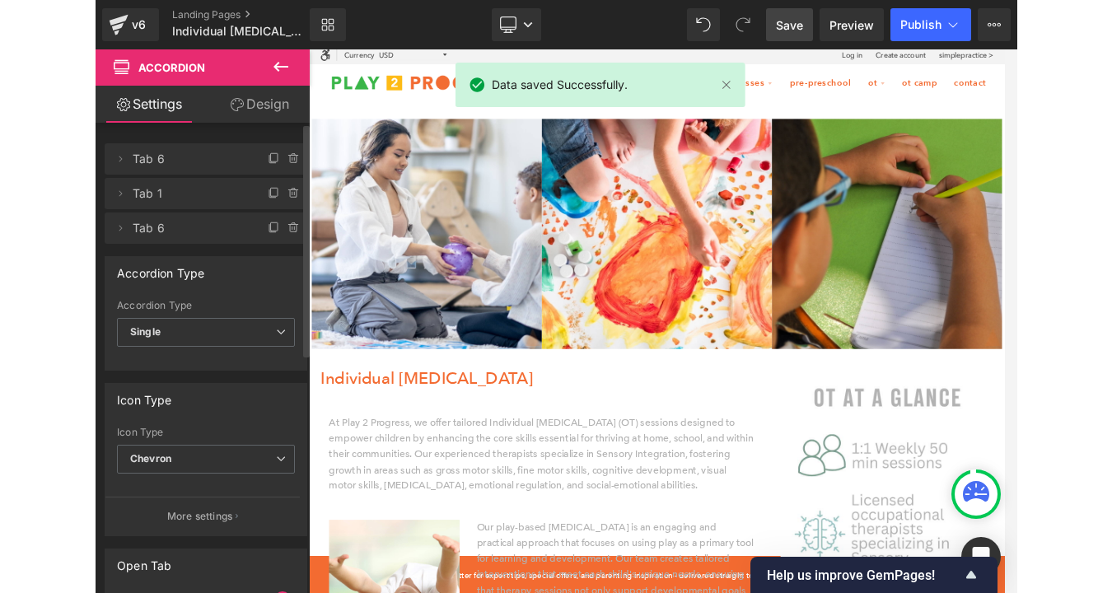
scroll to position [0, 0]
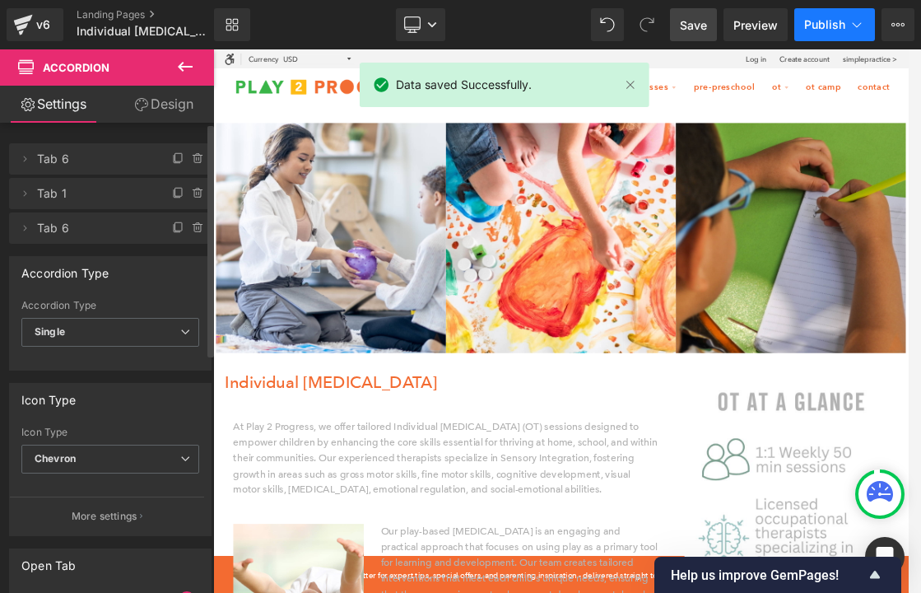
click at [818, 24] on span "Publish" at bounding box center [824, 24] width 41 height 13
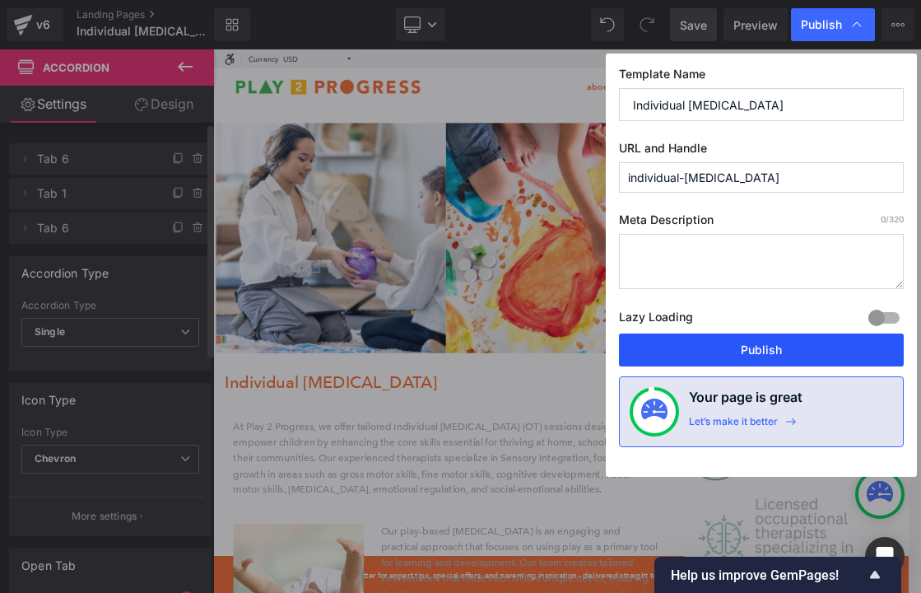
click at [763, 347] on button "Publish" at bounding box center [761, 349] width 285 height 33
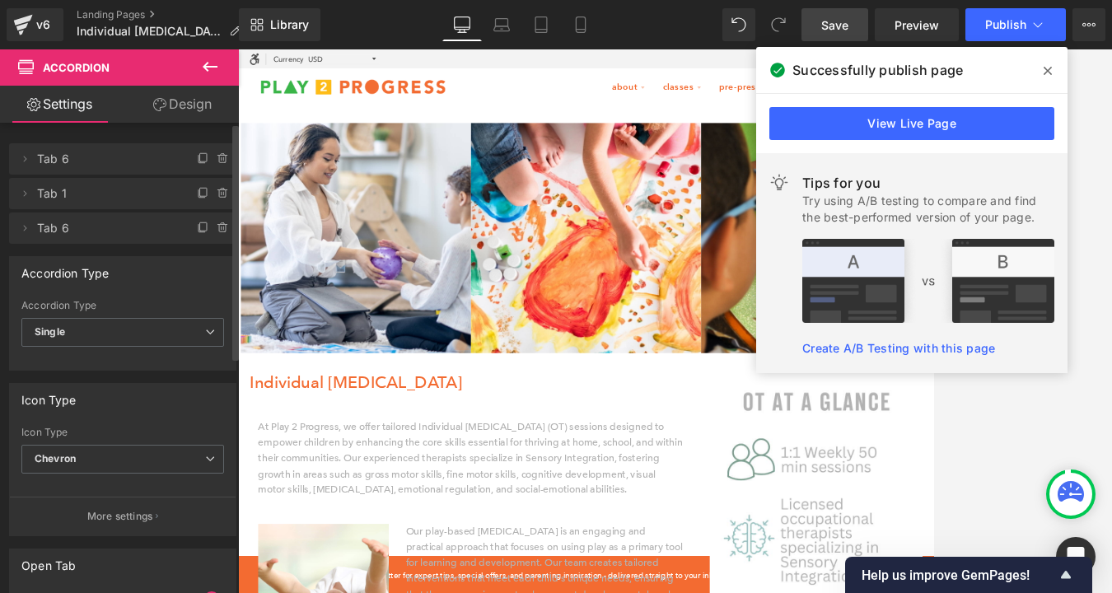
click at [908, 69] on icon at bounding box center [1047, 70] width 8 height 13
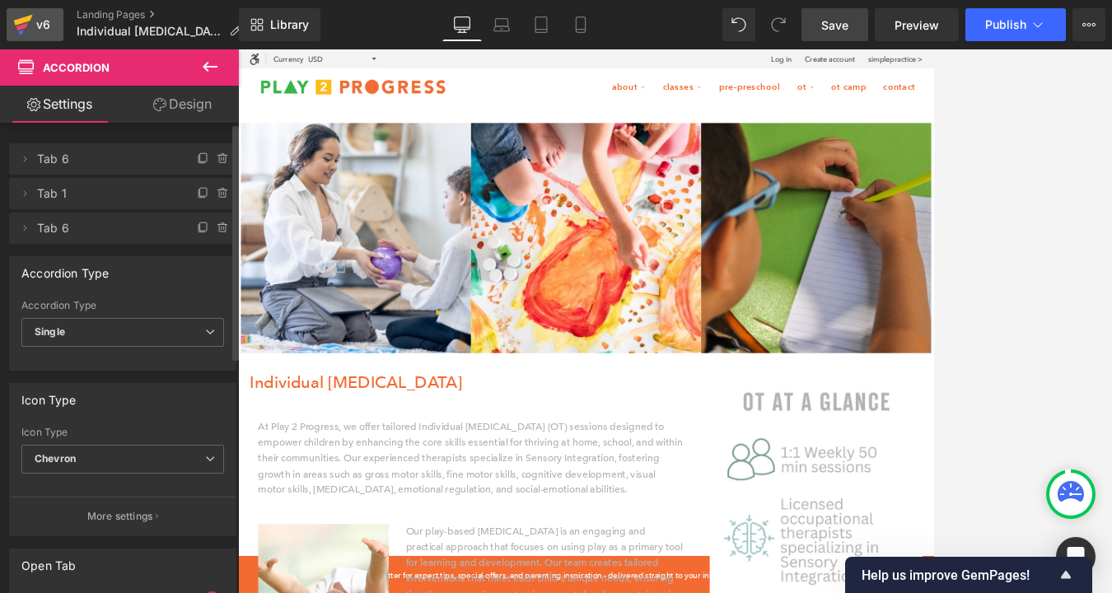
click at [37, 31] on div "v6" at bounding box center [43, 24] width 21 height 21
